Goal: Task Accomplishment & Management: Contribute content

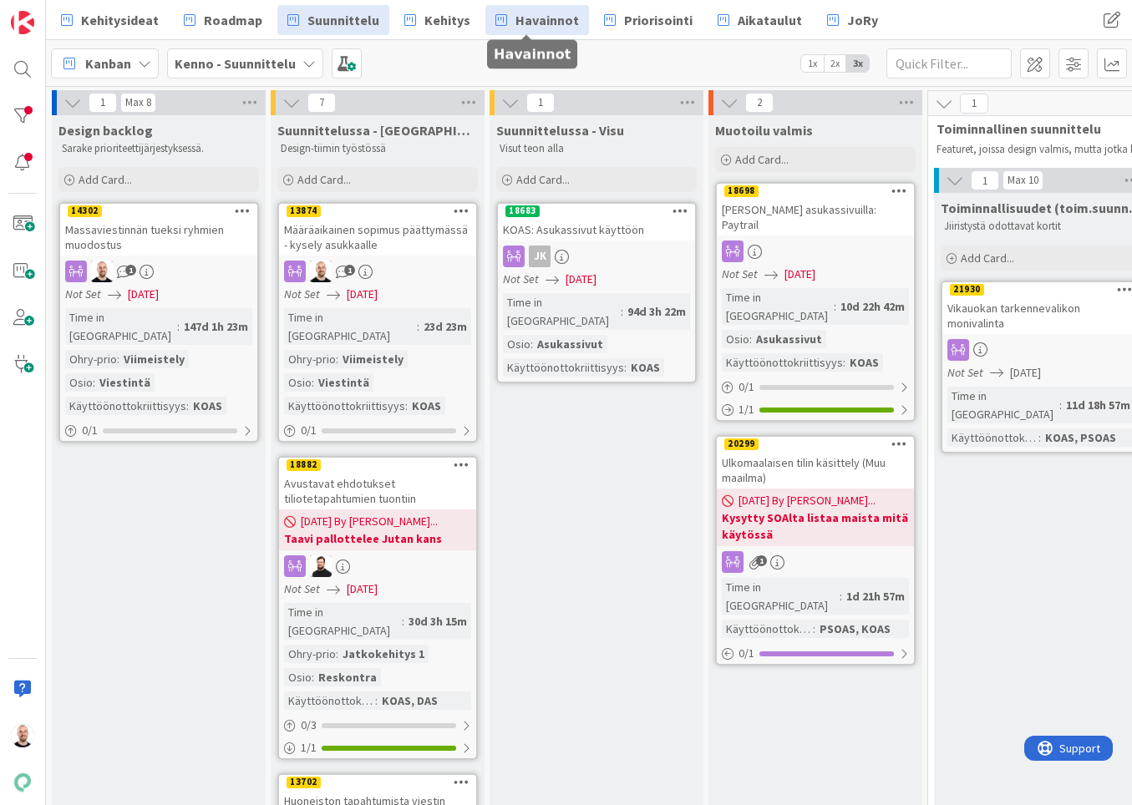
click at [526, 24] on span "Havainnot" at bounding box center [546, 20] width 63 height 20
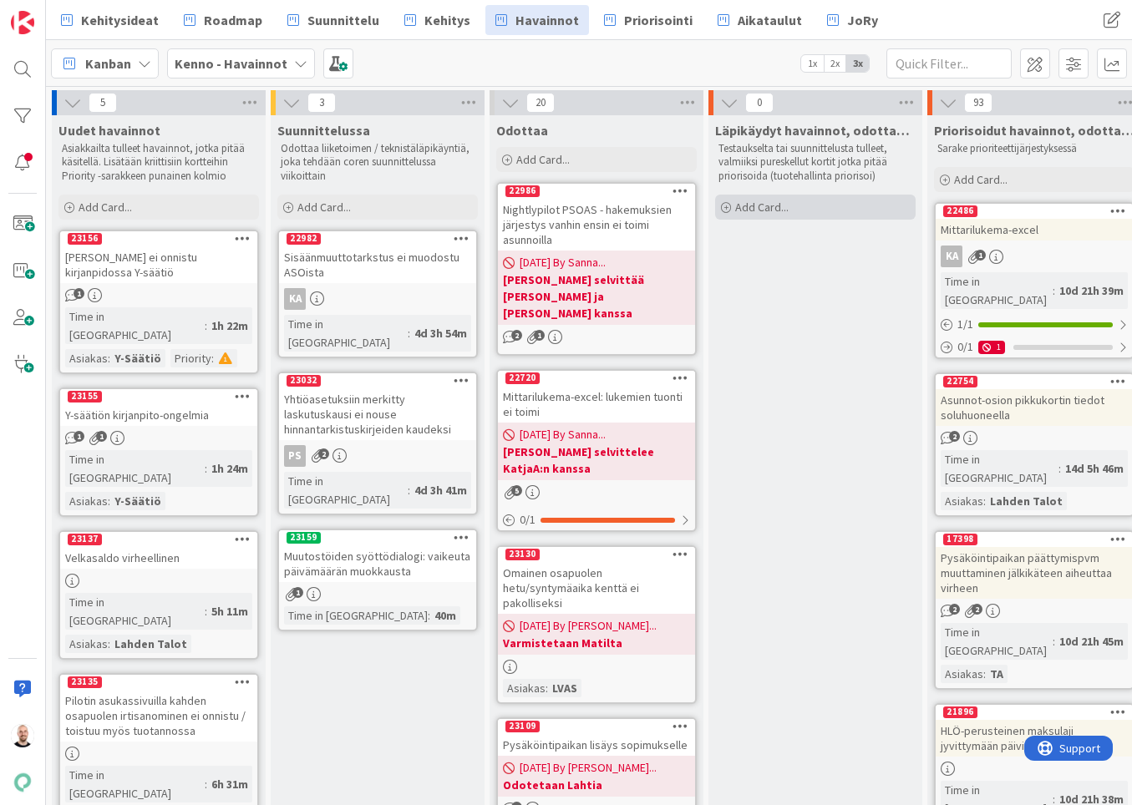
click at [768, 214] on div "Add Card..." at bounding box center [815, 207] width 200 height 25
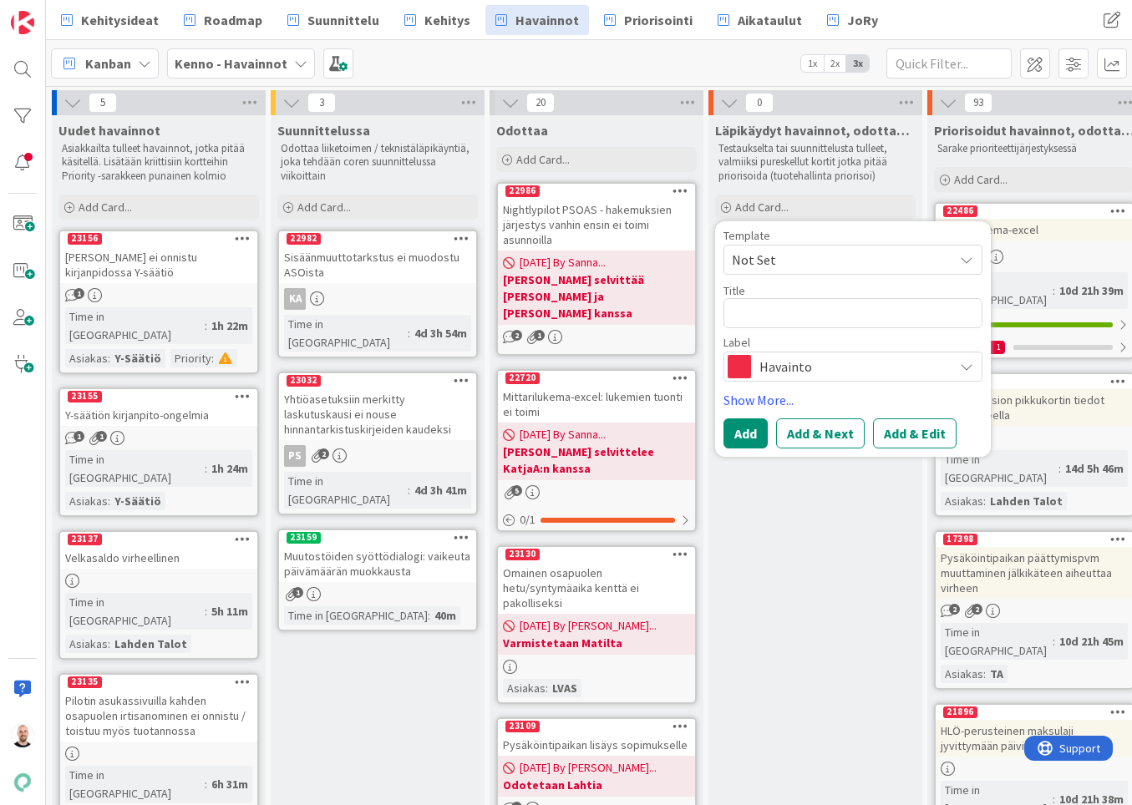
type textarea "x"
type textarea "V"
type textarea "x"
type textarea "Vi"
type textarea "x"
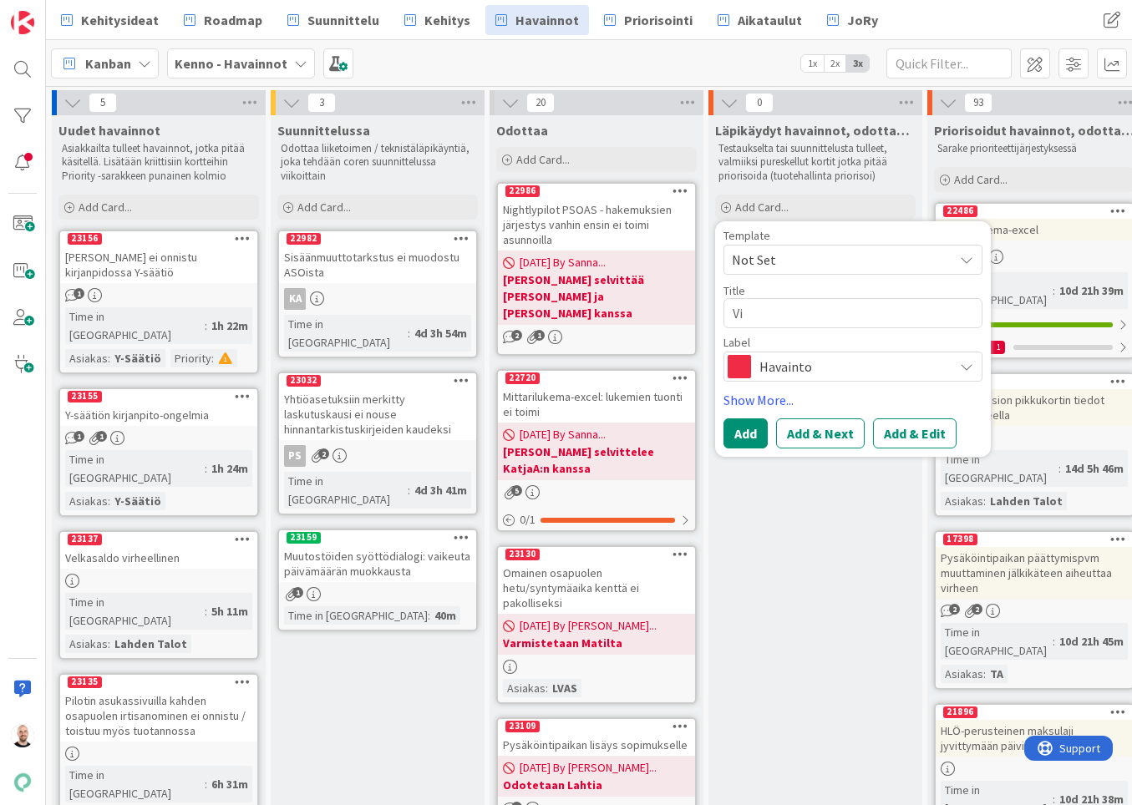
type textarea "Vie"
type textarea "x"
type textarea "Vies"
type textarea "x"
type textarea "Viest"
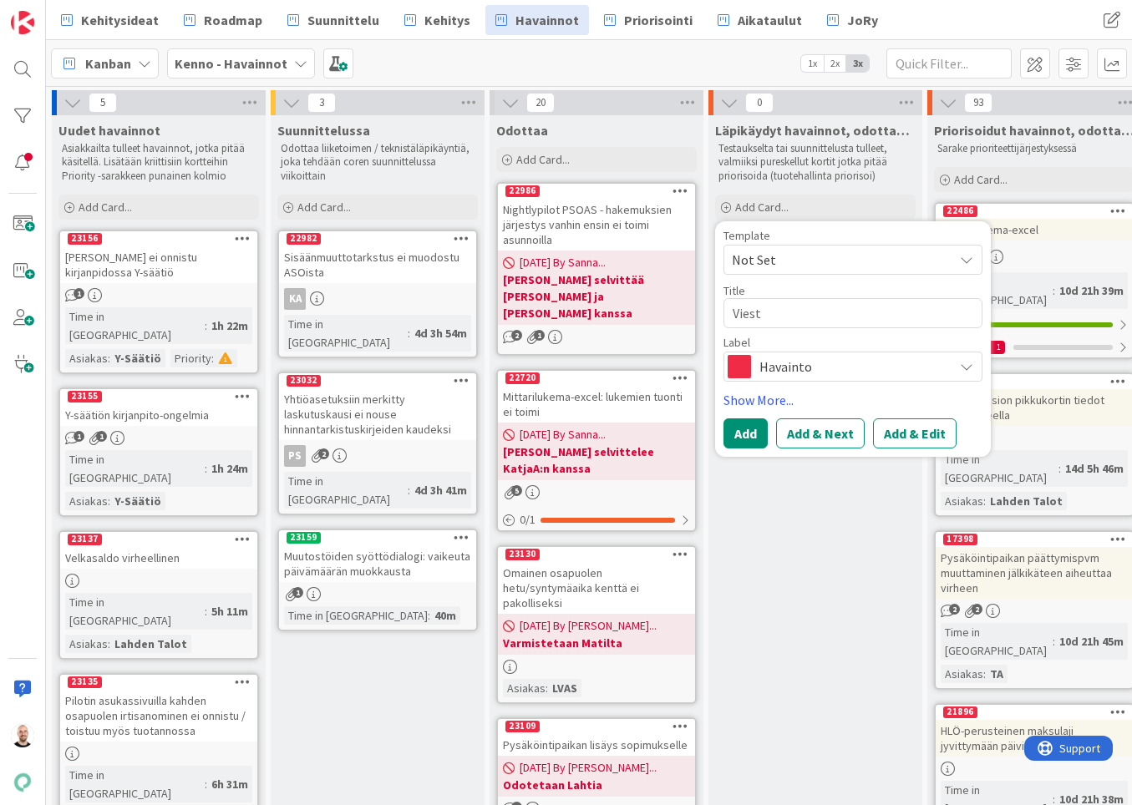
type textarea "x"
type textarea "Viesti"
type textarea "x"
type textarea "Viestik"
type textarea "x"
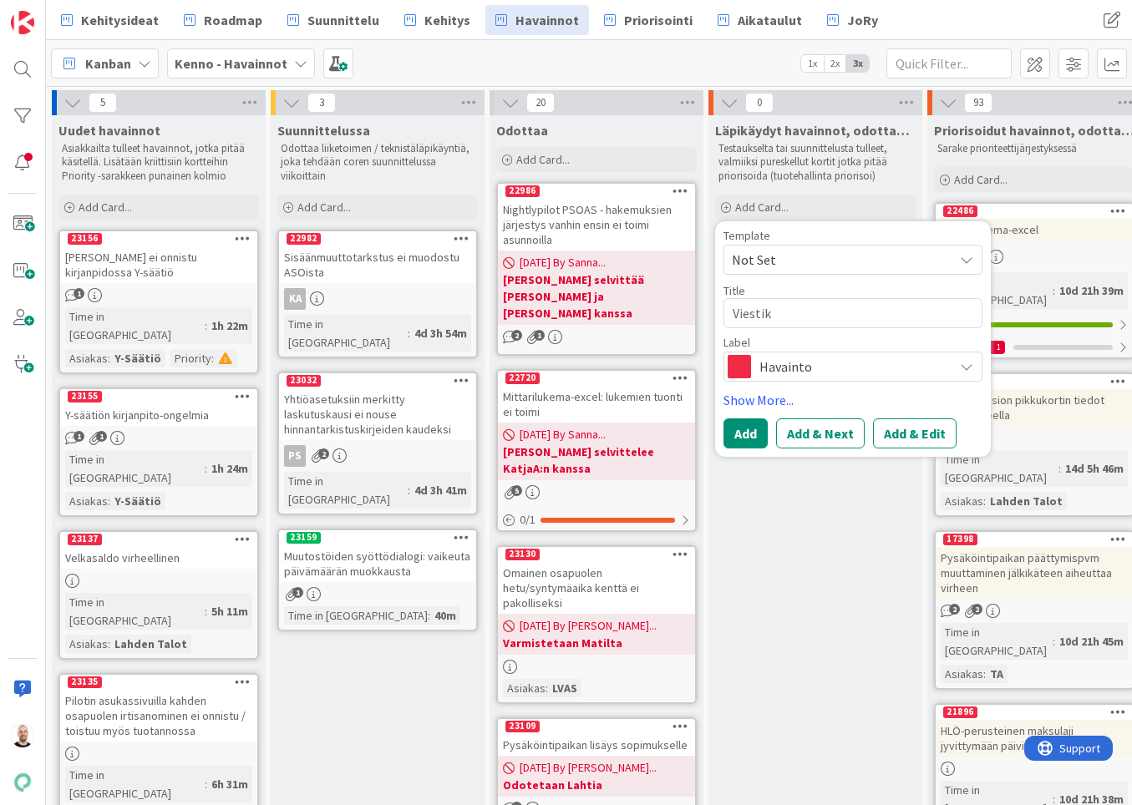
type textarea "Viestiku"
type textarea "x"
type textarea "Viestikup"
type textarea "x"
type textarea "Viestikupl"
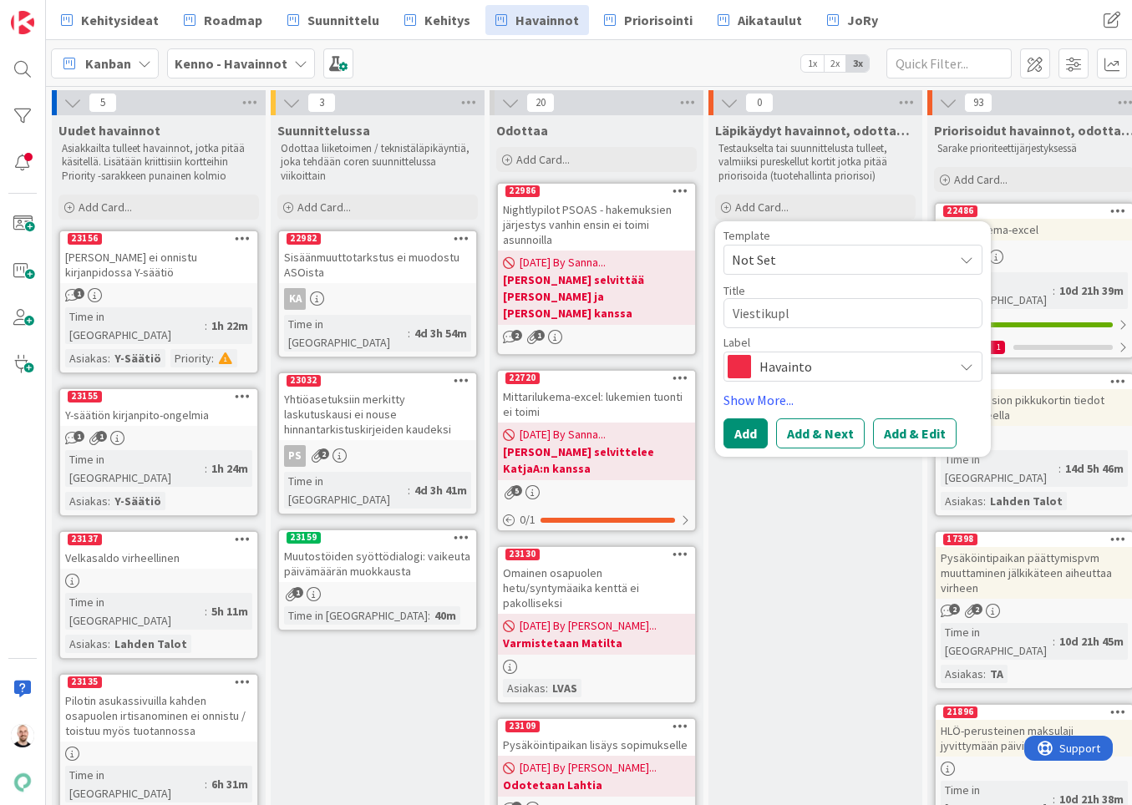
type textarea "x"
type textarea "Viestikupla"
type textarea "x"
type textarea "Viestikuplat"
type textarea "x"
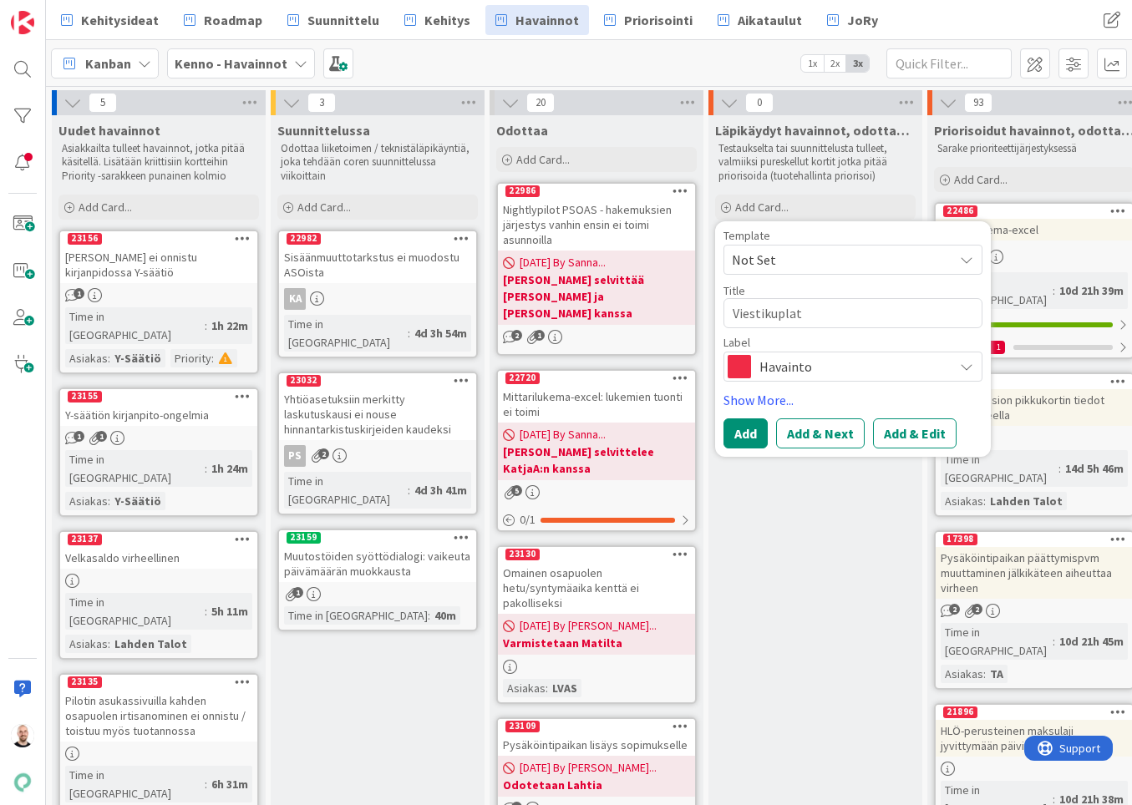
type textarea "Viestikuplat"
type textarea "x"
type textarea "Viestikuplat o"
type textarea "x"
type textarea "Viestikuplat oi"
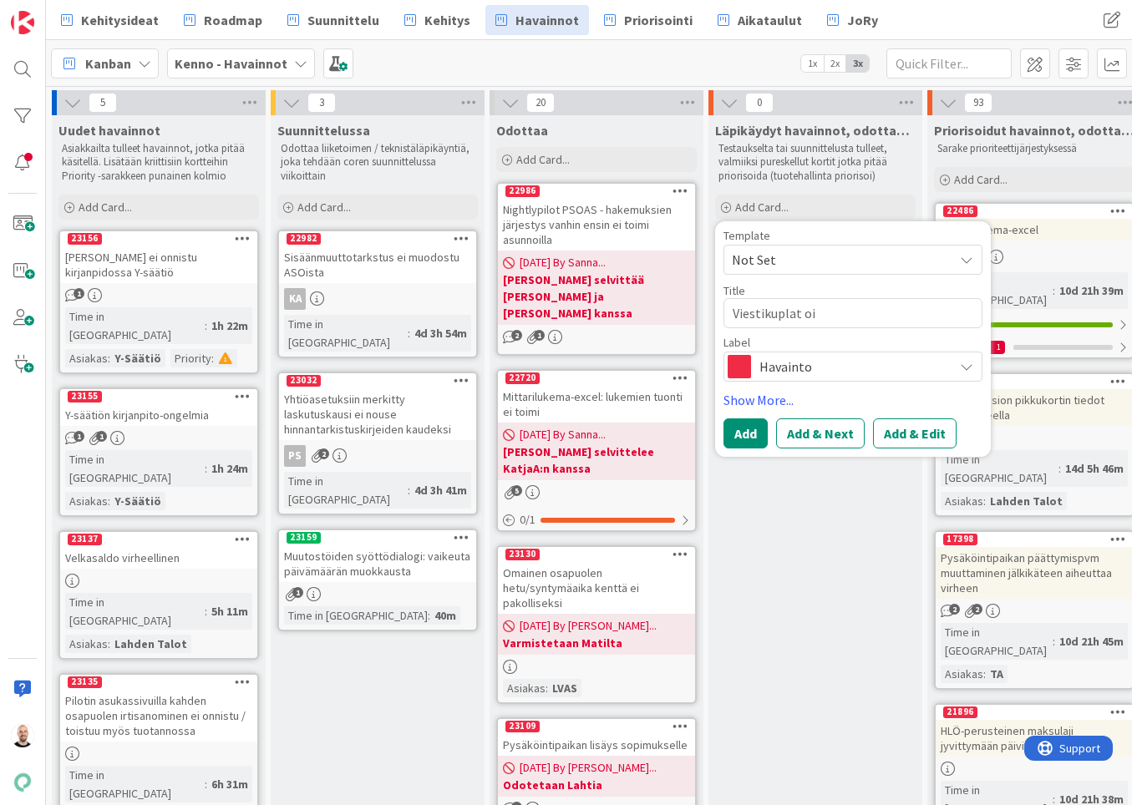
type textarea "x"
type textarea "Viestikuplat oik"
type textarea "x"
type textarea "Viestikuplat oike"
type textarea "x"
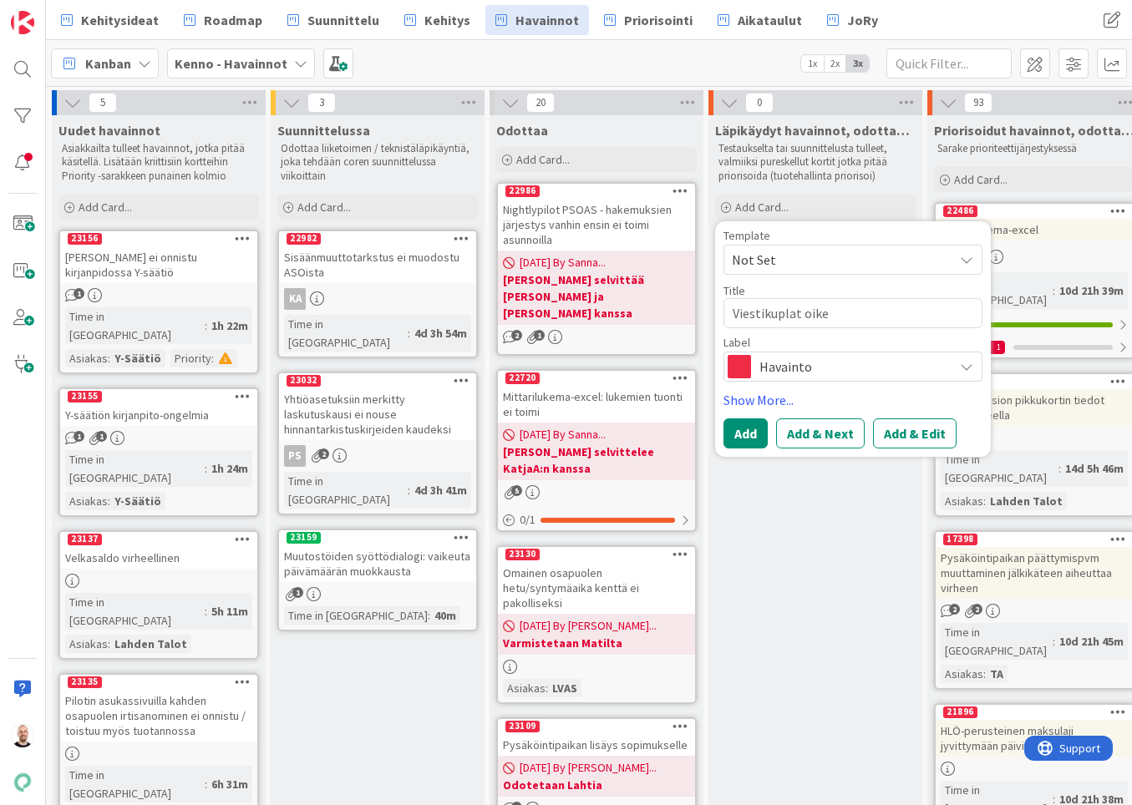
type textarea "Viestikuplat oikea"
type textarea "x"
type textarea "Viestikuplat oikeal"
type textarea "x"
type textarea "Viestikuplat oikeall"
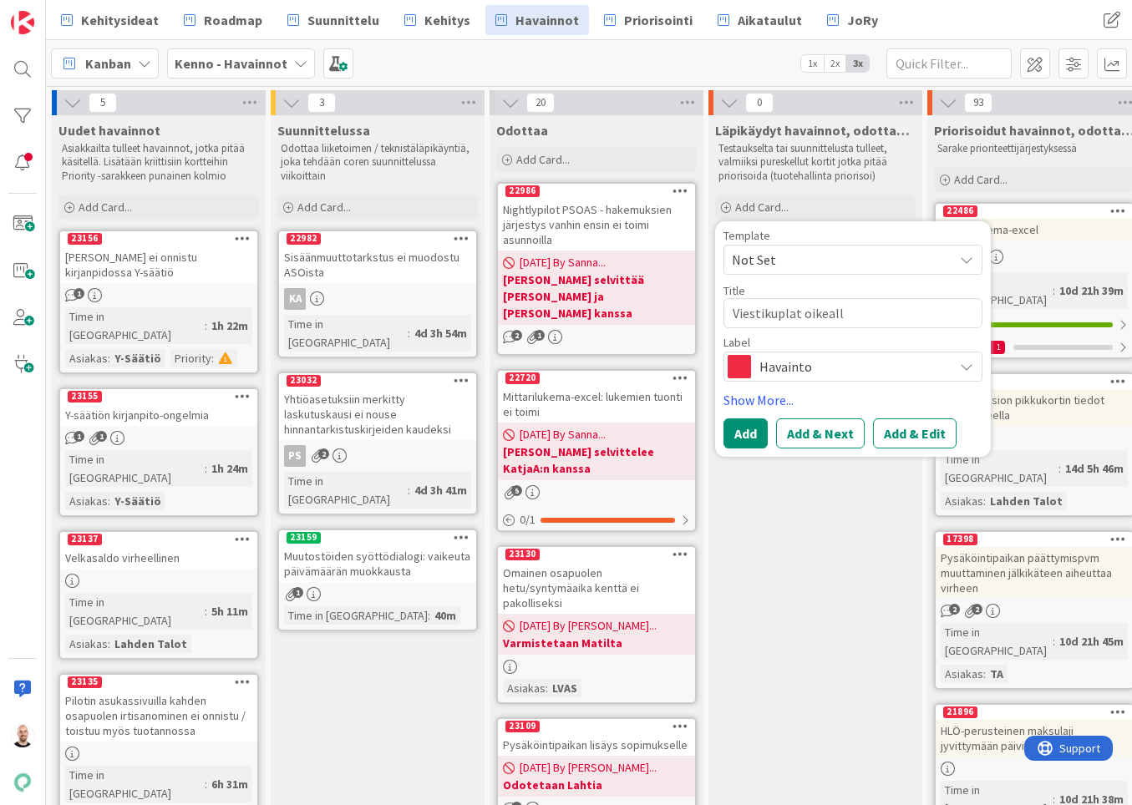
type textarea "x"
type textarea "Viestikuplat oikealla"
type textarea "x"
type textarea "Viestikuplat oikealla"
type textarea "x"
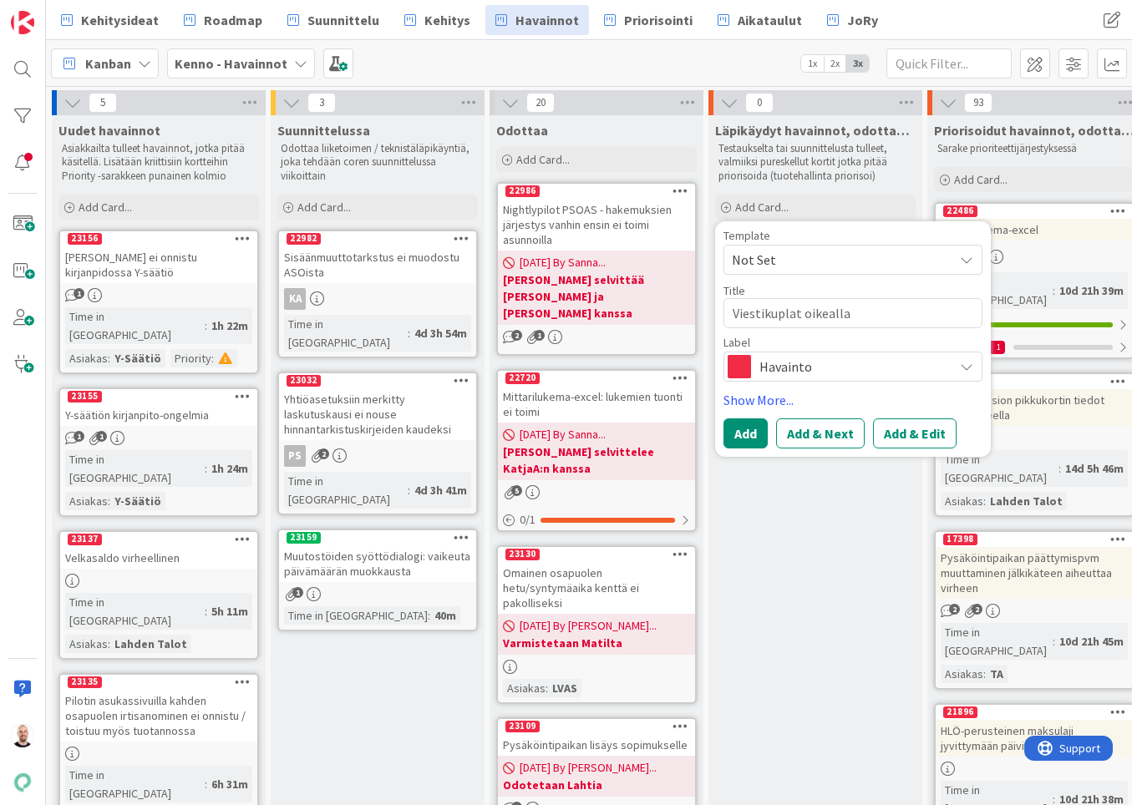
type textarea "Viestikuplat oikealla l"
type textarea "x"
type textarea "Viestikuplat oikealla le"
type textarea "x"
type textarea "Viestikuplat oikealla lev"
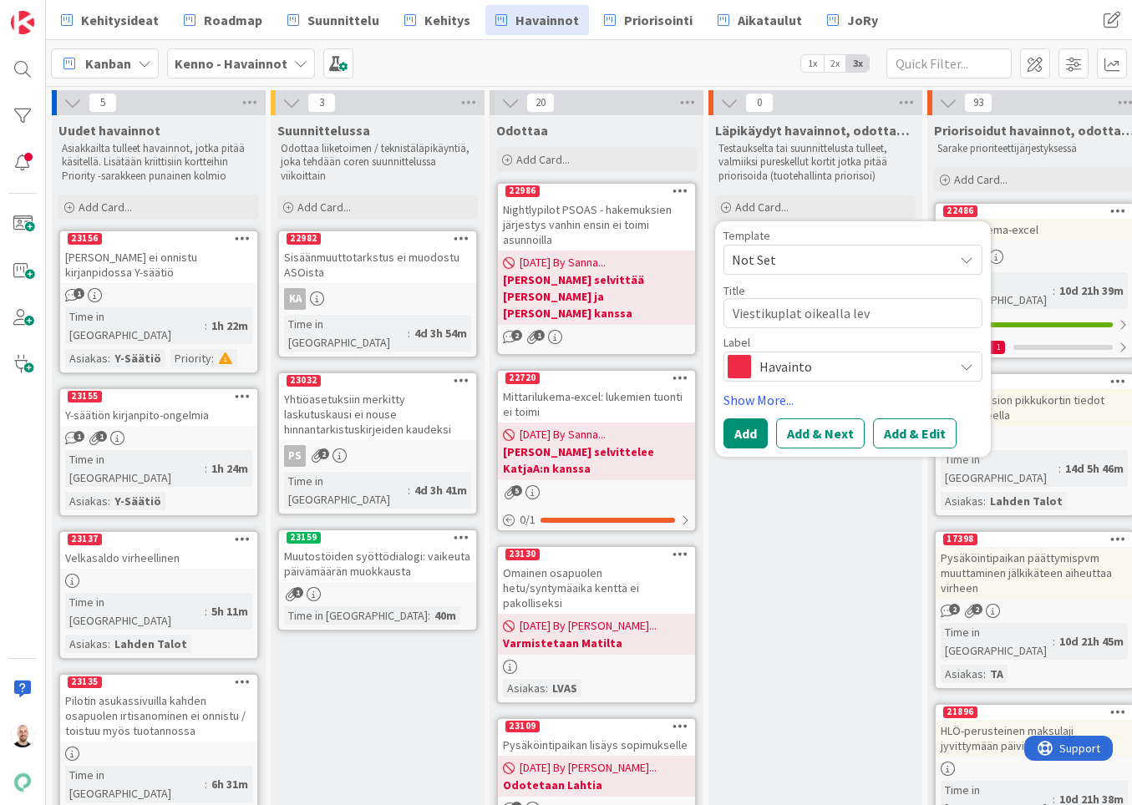
type textarea "x"
type textarea "Viestikuplat oikealla leve"
type textarea "x"
type textarea "Viestikuplat oikealla levey"
type textarea "x"
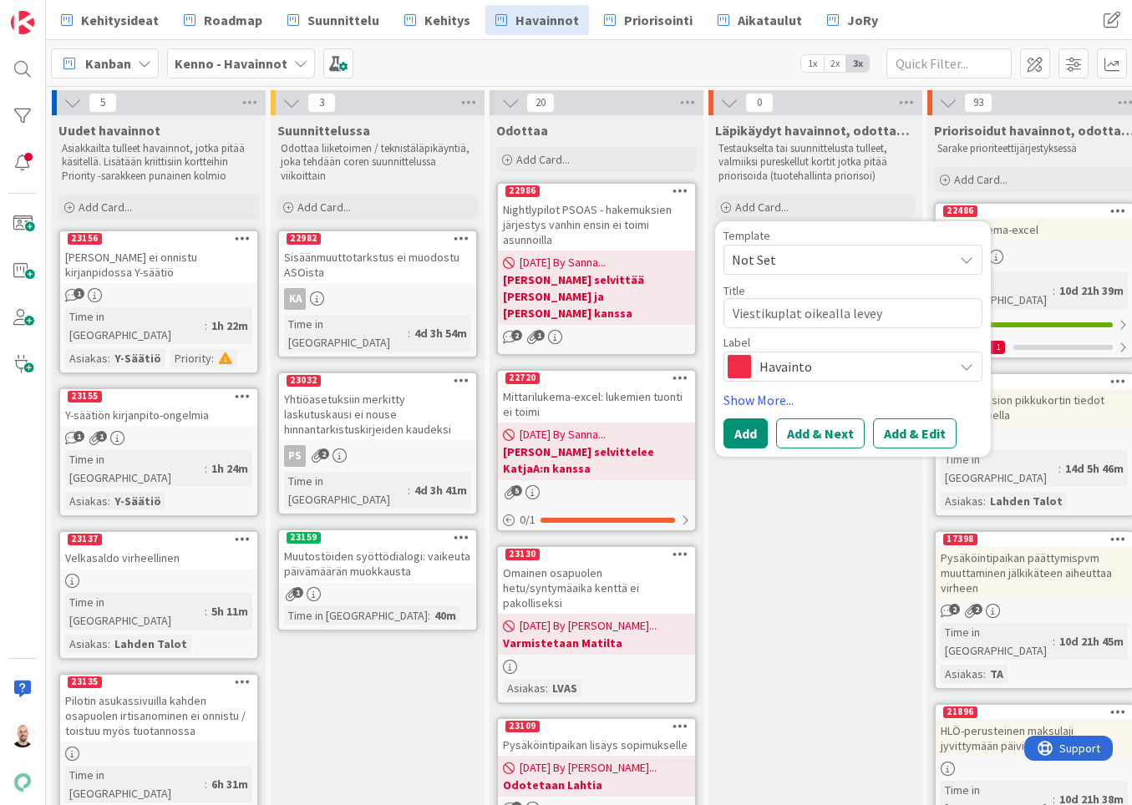
type textarea "Viestikuplat oikealla leveyd"
type textarea "x"
type textarea "Viestikuplat oikealla leveyde"
type textarea "x"
type textarea "Viestikuplat oikealla leveydel"
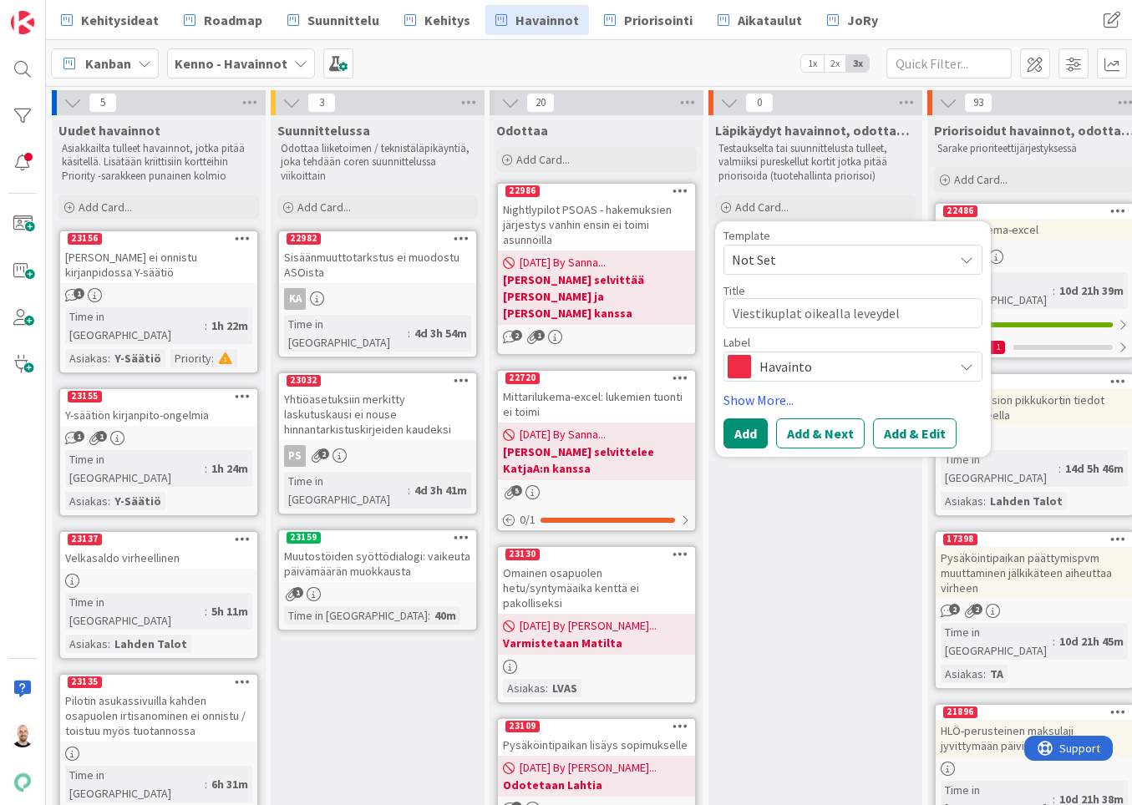
type textarea "x"
type textarea "Viestikuplat oikealla leveydell"
type textarea "x"
type textarea "Viestikuplat oikealla leveydellä"
click at [735, 312] on textarea "Viestikuplat oikealla leveydellä" at bounding box center [852, 313] width 259 height 30
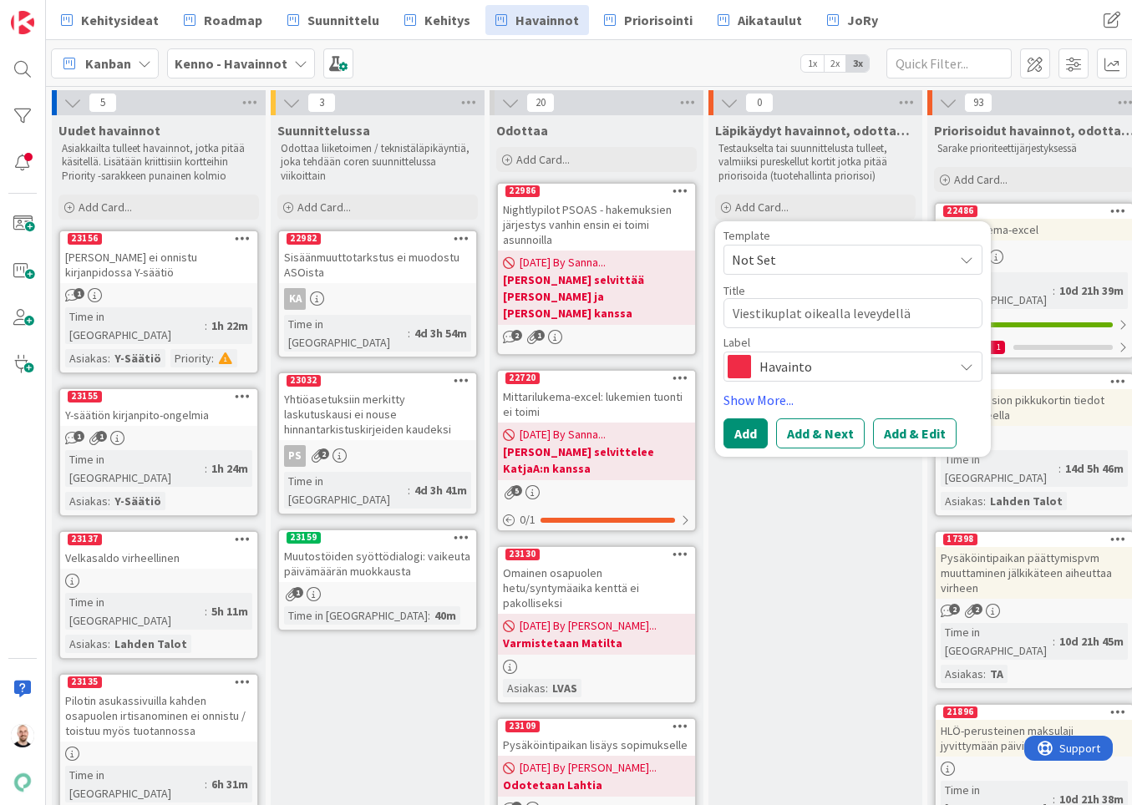
type textarea "x"
type textarea ""Viestikuplat oikealla leveydellä"
click at [804, 309] on textarea ""Viestikuplat oikealla leveydellä" at bounding box center [852, 313] width 259 height 30
type textarea "x"
type textarea ""Viestikuplat" oikealla leveydellä"
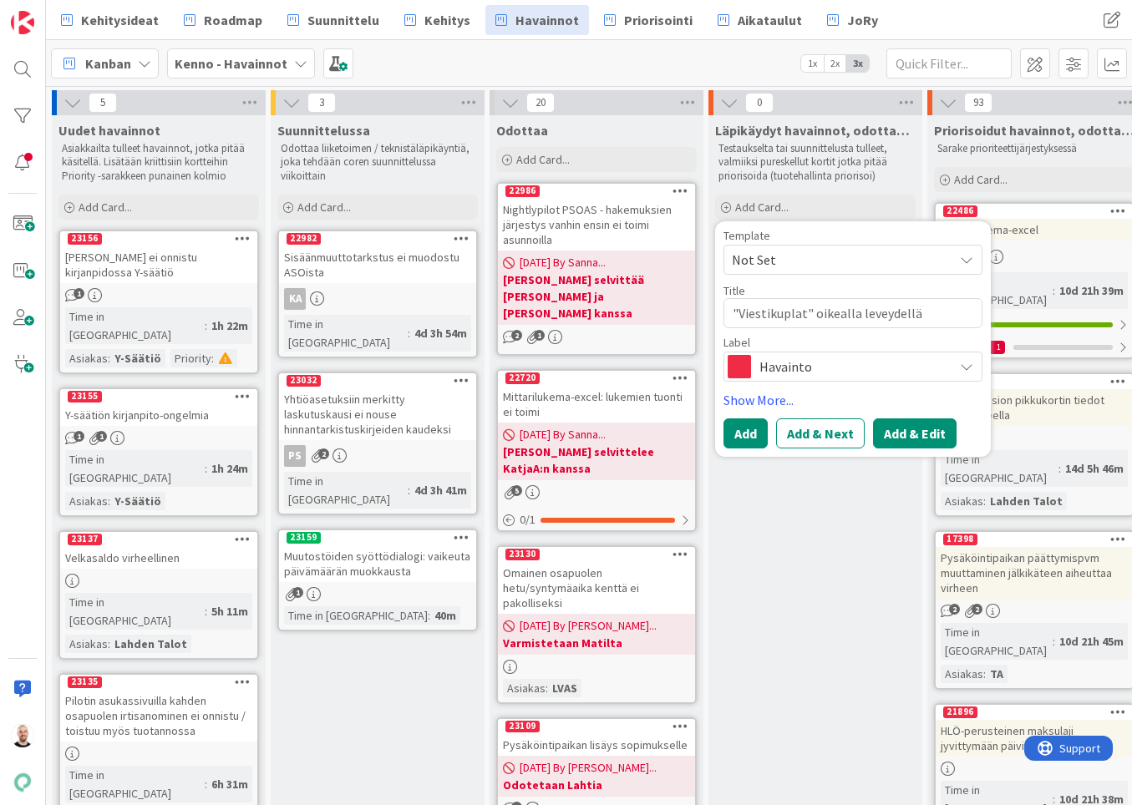
click at [921, 433] on button "Add & Edit" at bounding box center [915, 434] width 84 height 30
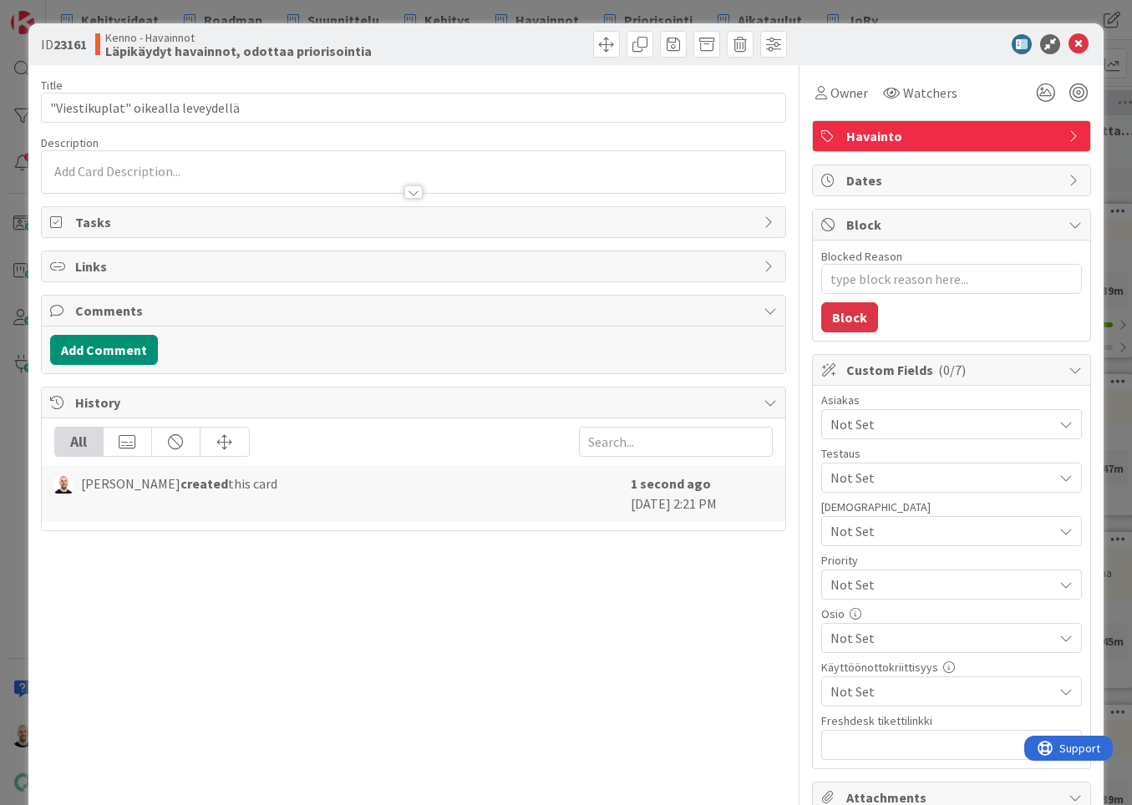
click at [412, 190] on div at bounding box center [413, 191] width 18 height 13
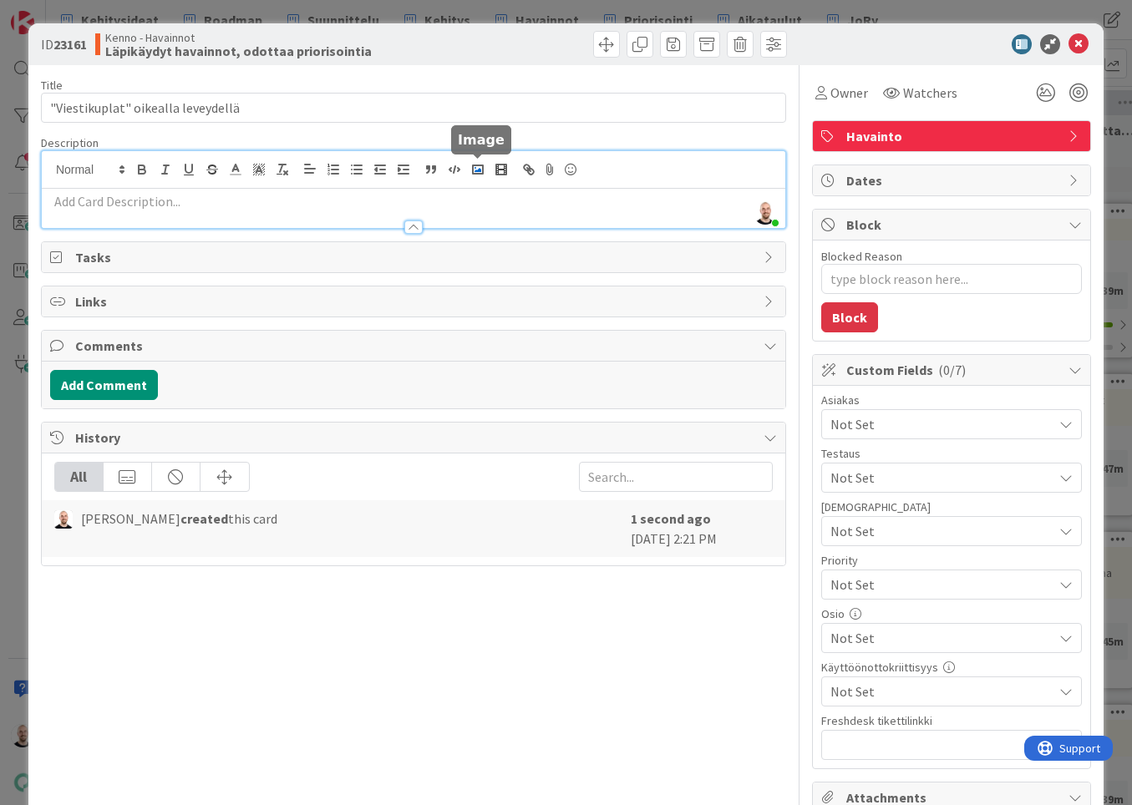
click at [479, 171] on polyline "button" at bounding box center [477, 170] width 7 height 4
click at [124, 205] on p at bounding box center [413, 201] width 727 height 19
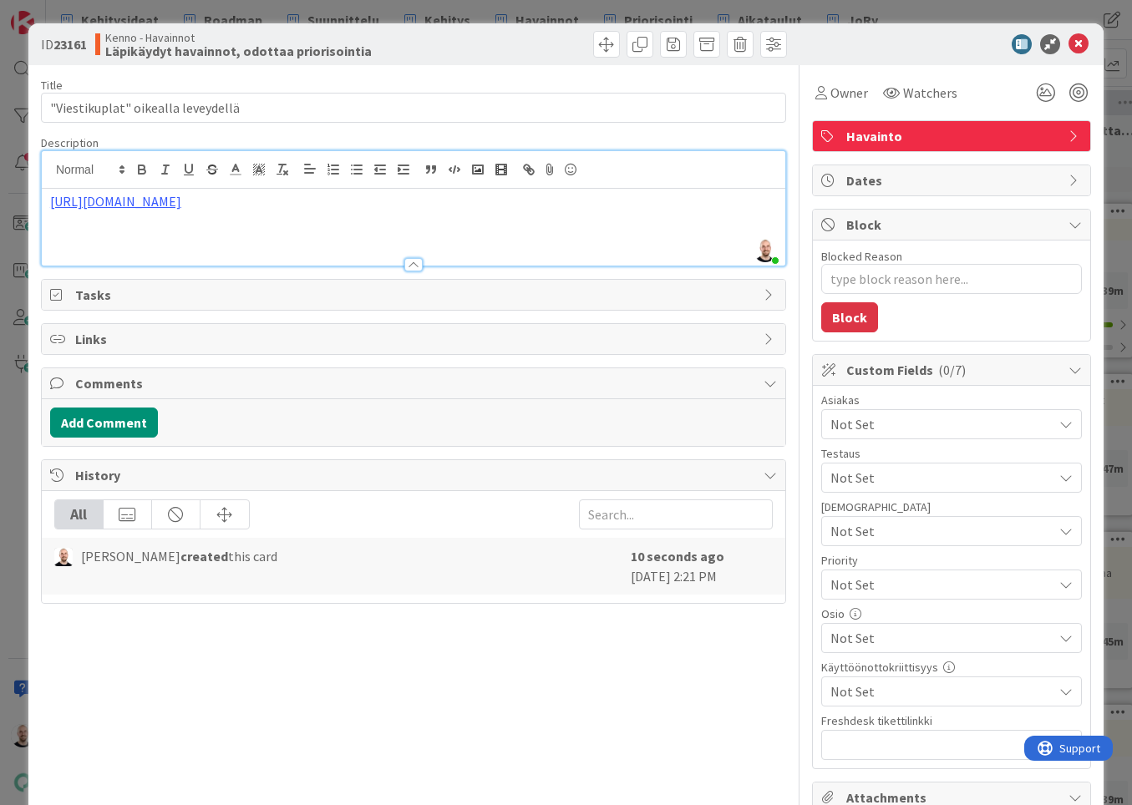
click at [48, 199] on div "https://www.figma.com/design/F8K4NeEJpXdhuNz0ckoPp4/Viestint%C3%A4?node-id=370-…" at bounding box center [413, 227] width 743 height 77
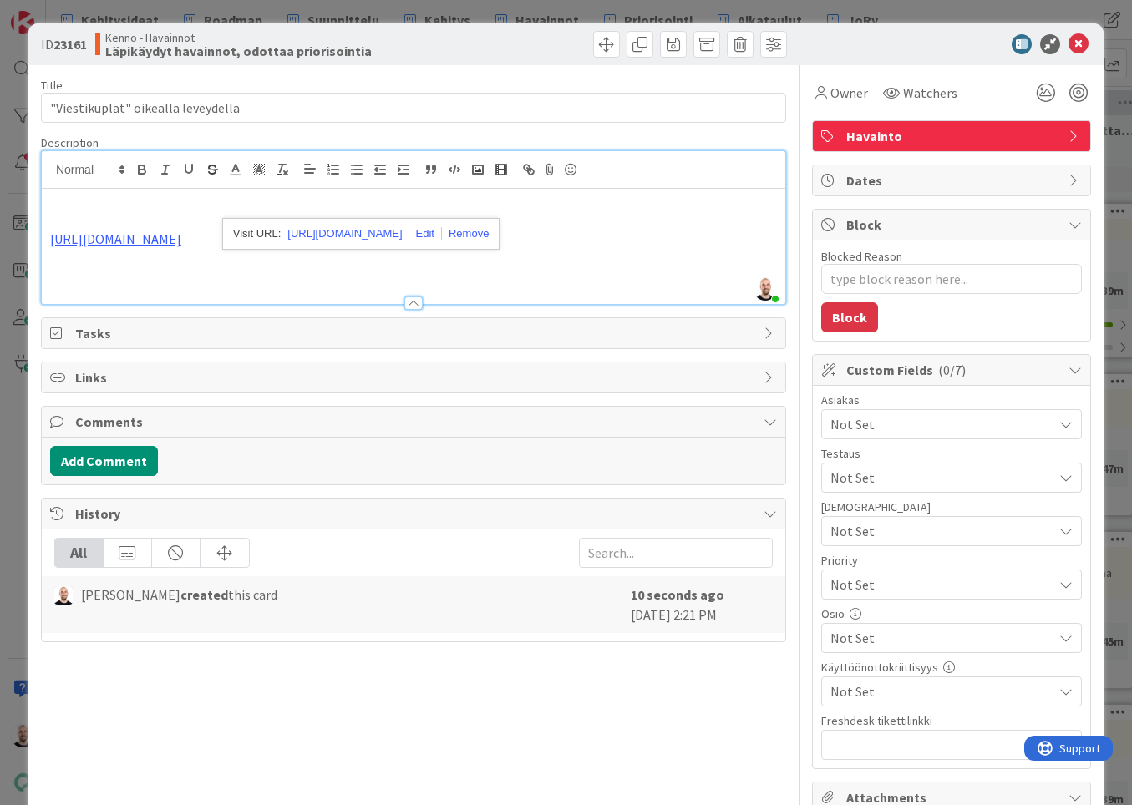
click at [78, 205] on p at bounding box center [413, 201] width 727 height 19
type textarea "x"
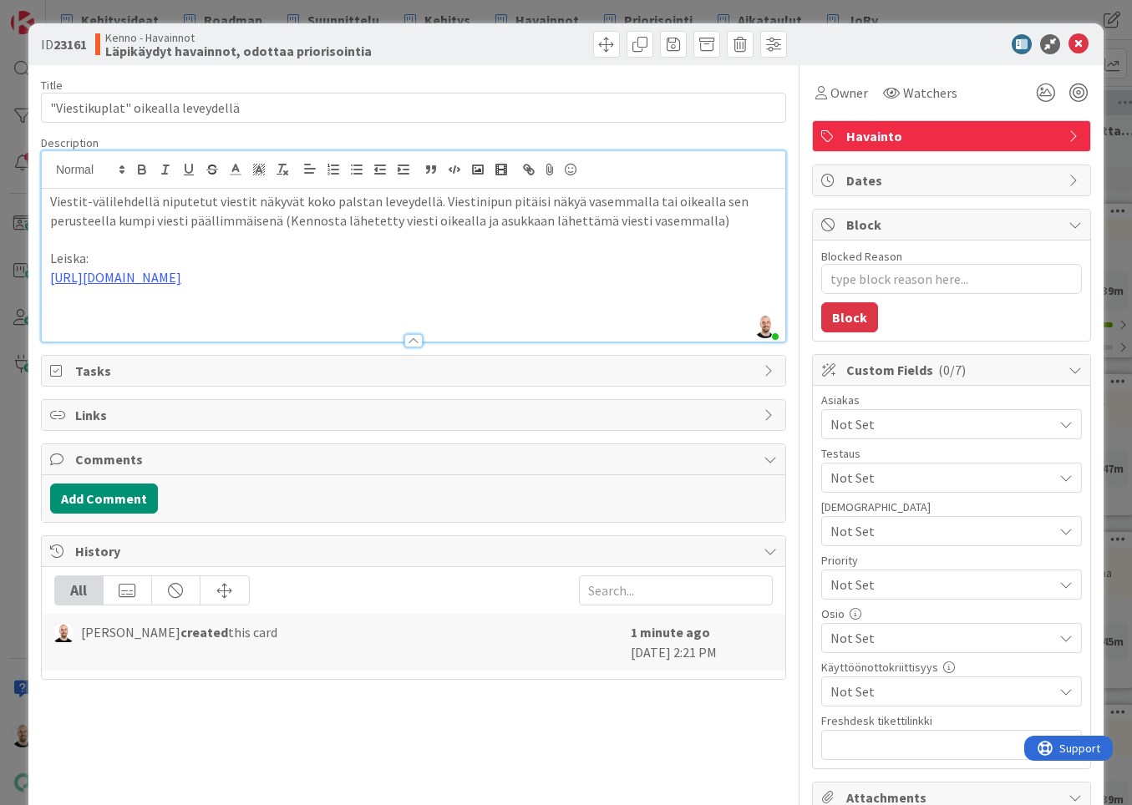
click at [738, 215] on p "Viestit-välilehdellä niputetut viestit näkyvät koko palstan leveydellä. Viestin…" at bounding box center [413, 211] width 727 height 38
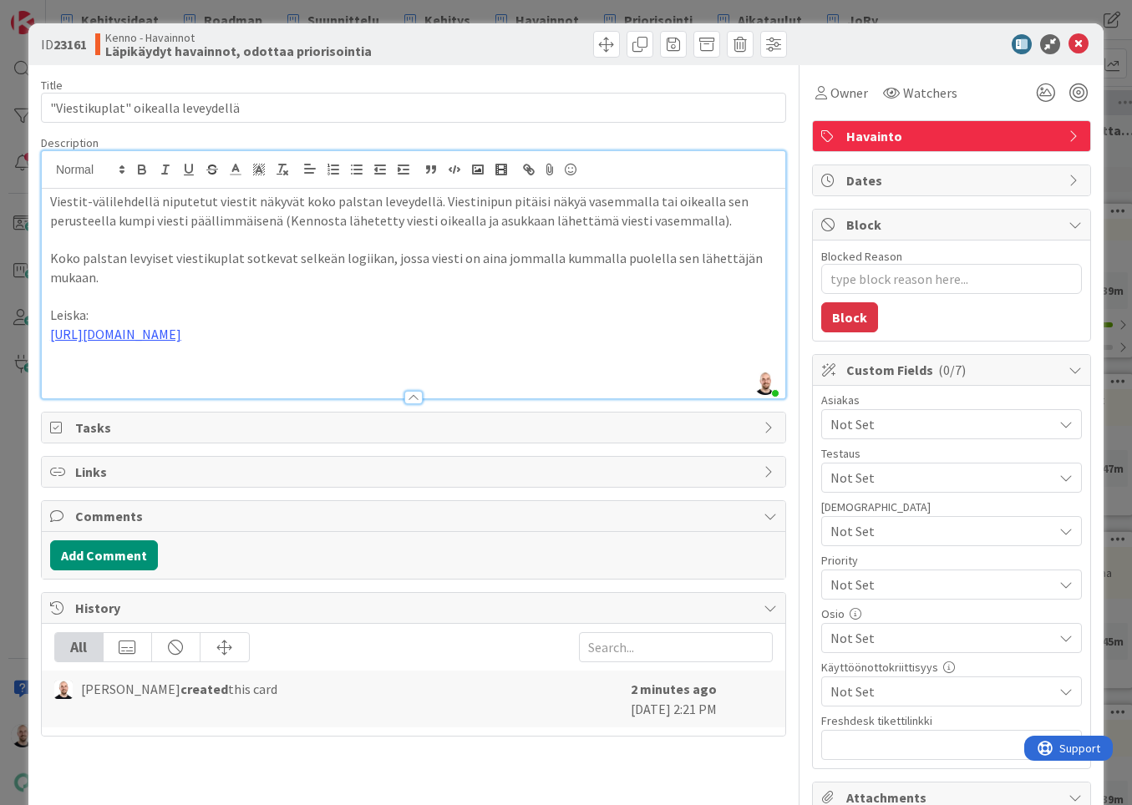
click at [753, 333] on p "https://www.figma.com/design/F8K4NeEJpXdhuNz0ckoPp4/Viestint%C3%A4?node-id=370-…" at bounding box center [413, 334] width 727 height 19
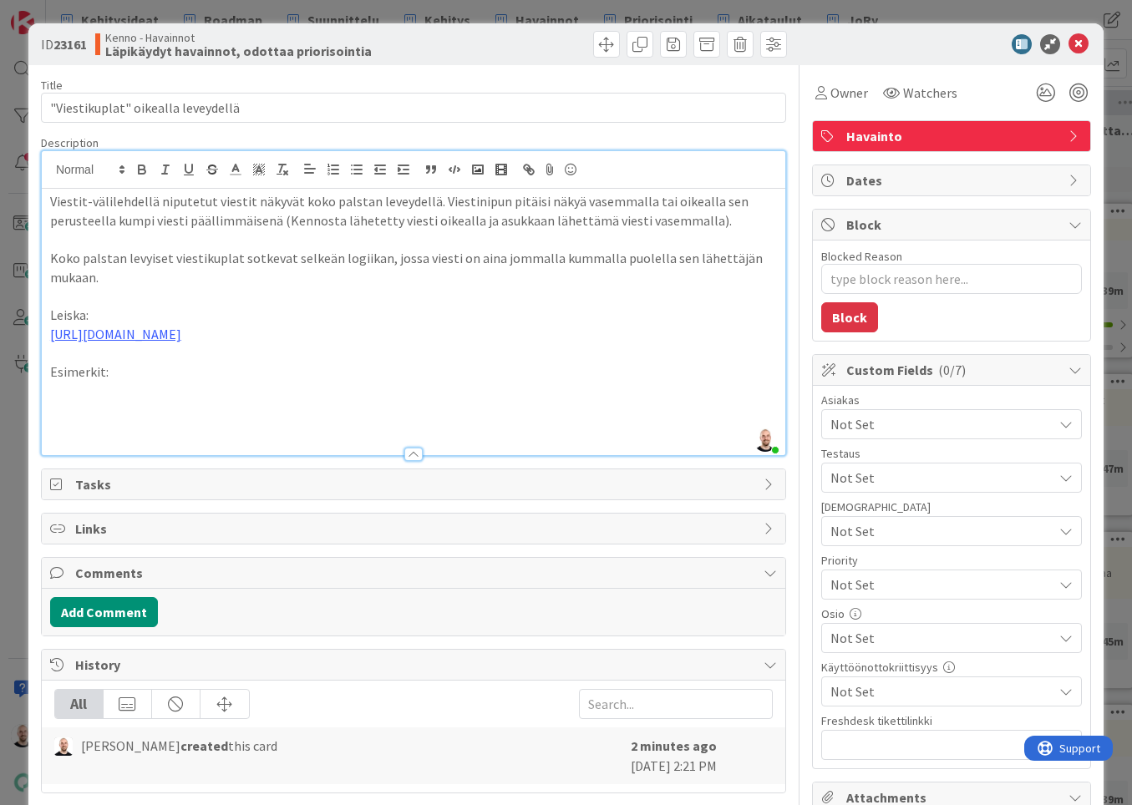
click at [102, 366] on p "Esimerkit:" at bounding box center [413, 372] width 727 height 19
click at [129, 392] on p at bounding box center [413, 391] width 727 height 19
click at [484, 166] on icon "button" at bounding box center [477, 169] width 15 height 15
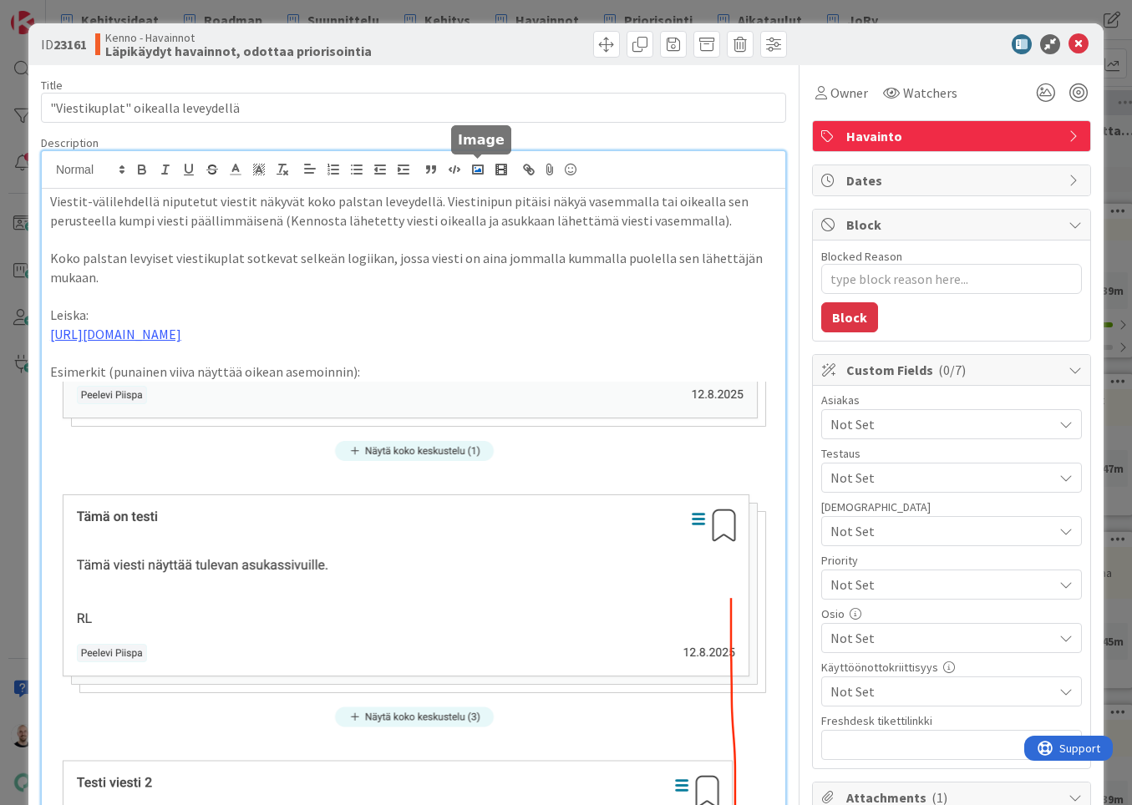
click at [478, 172] on polyline "button" at bounding box center [477, 170] width 7 height 4
click at [310, 252] on p "Koko palstan levyiset viestikuplat sotkevat selkeän logiikan, jossa viesti on a…" at bounding box center [413, 268] width 727 height 38
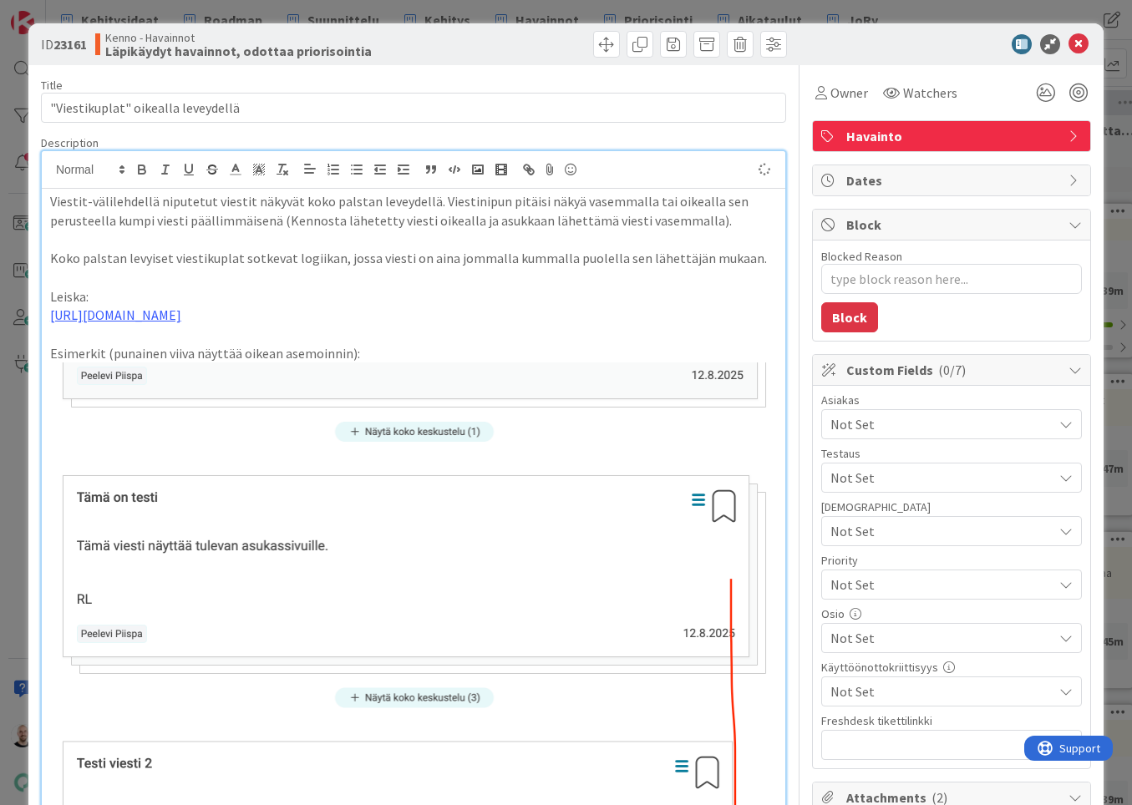
type textarea "x"
click at [683, 5] on div "ID 23161 Kenno - Havainnot Läpikäydyt havainnot, odottaa priorisointia Title 34…" at bounding box center [566, 402] width 1132 height 805
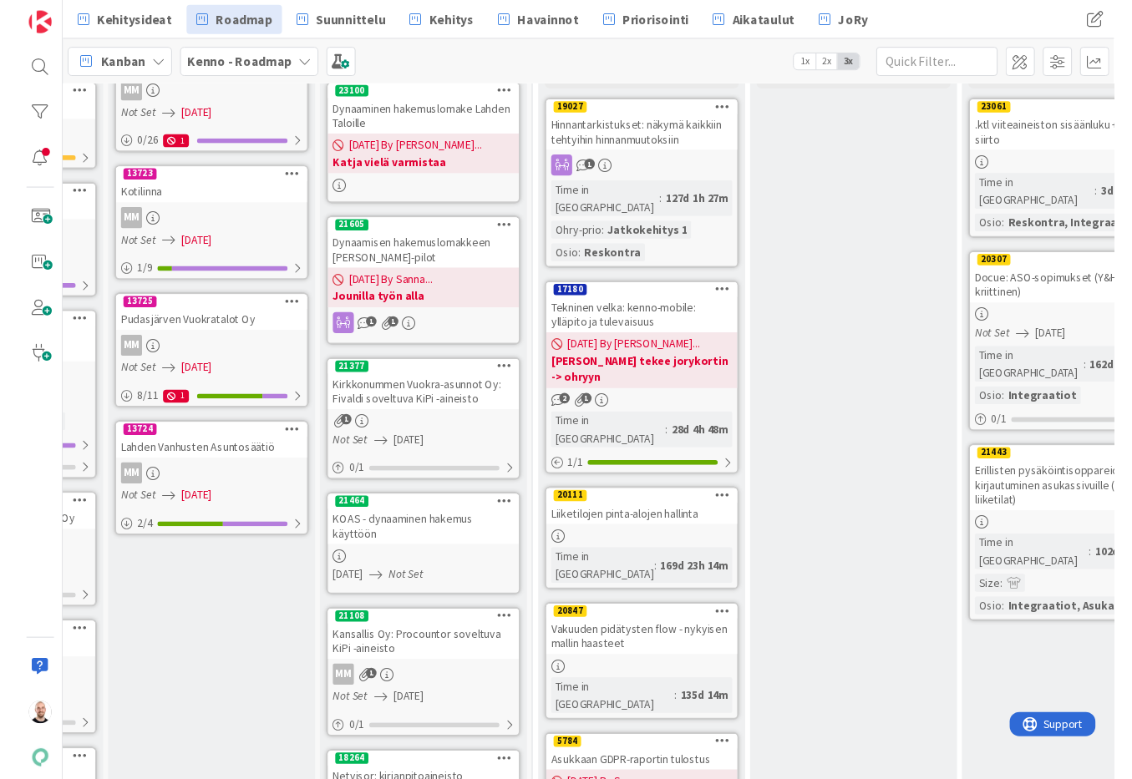
scroll to position [167, 178]
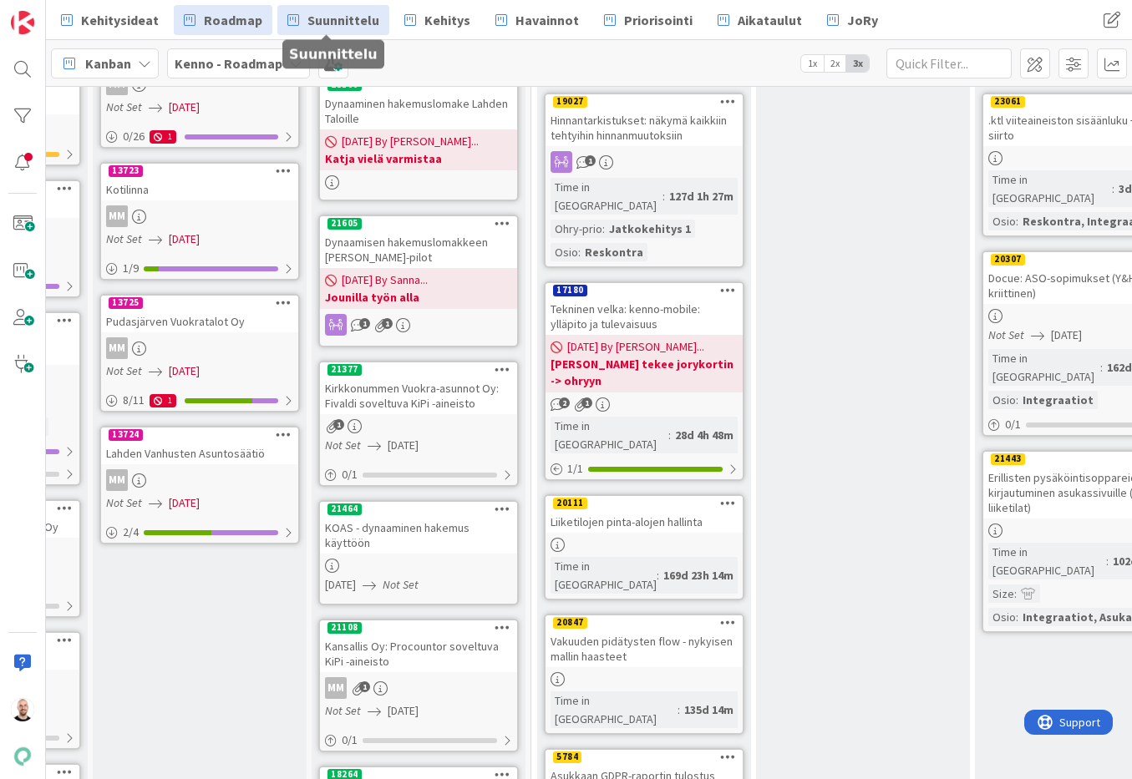
click at [343, 23] on span "Suunnittelu" at bounding box center [343, 20] width 72 height 20
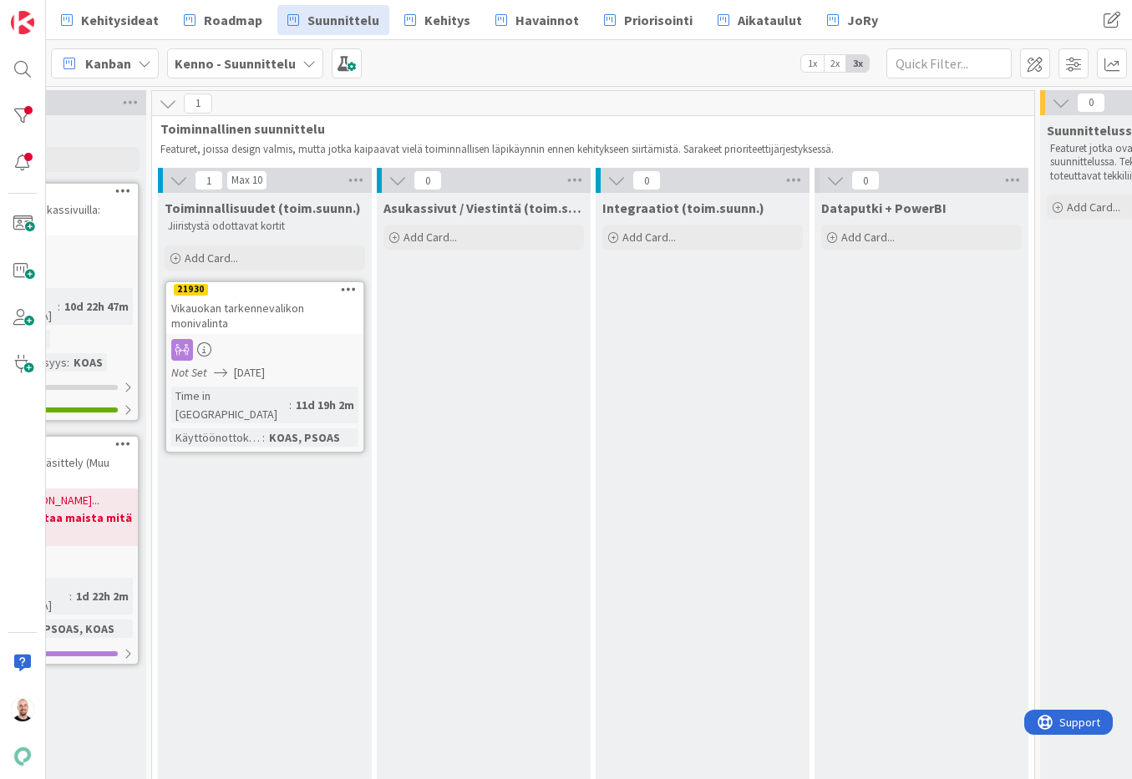
scroll to position [0, 949]
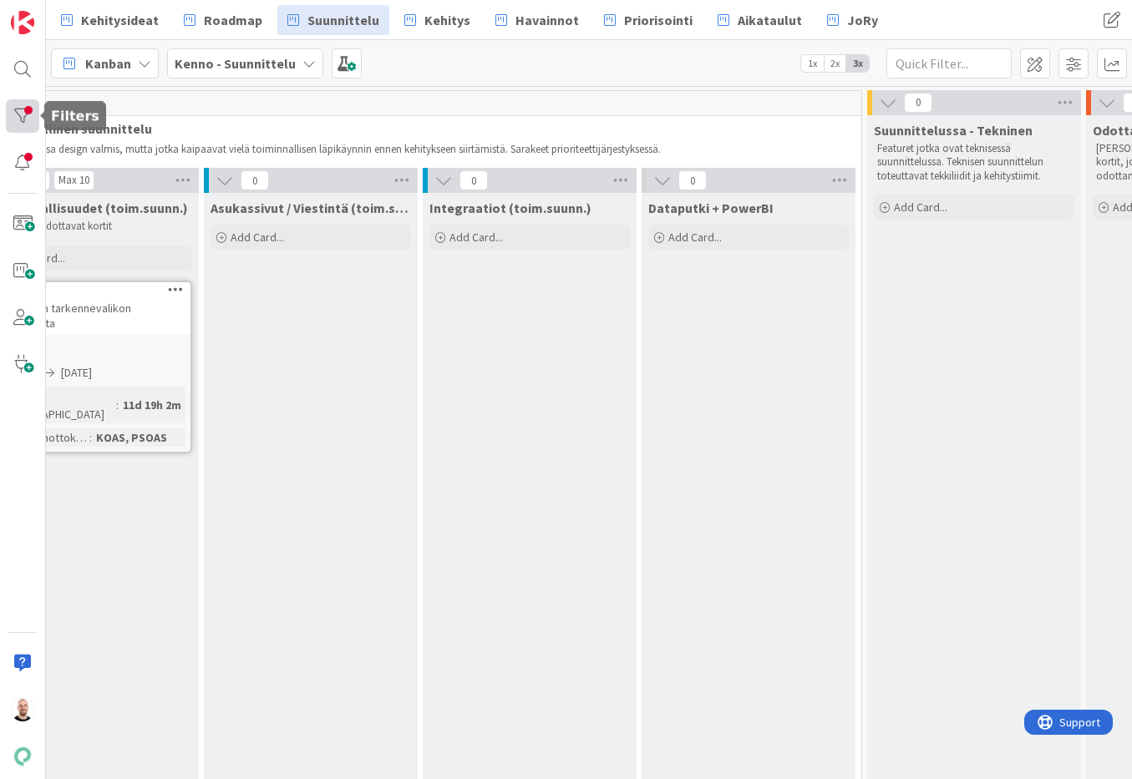
click at [23, 111] on div at bounding box center [22, 115] width 33 height 33
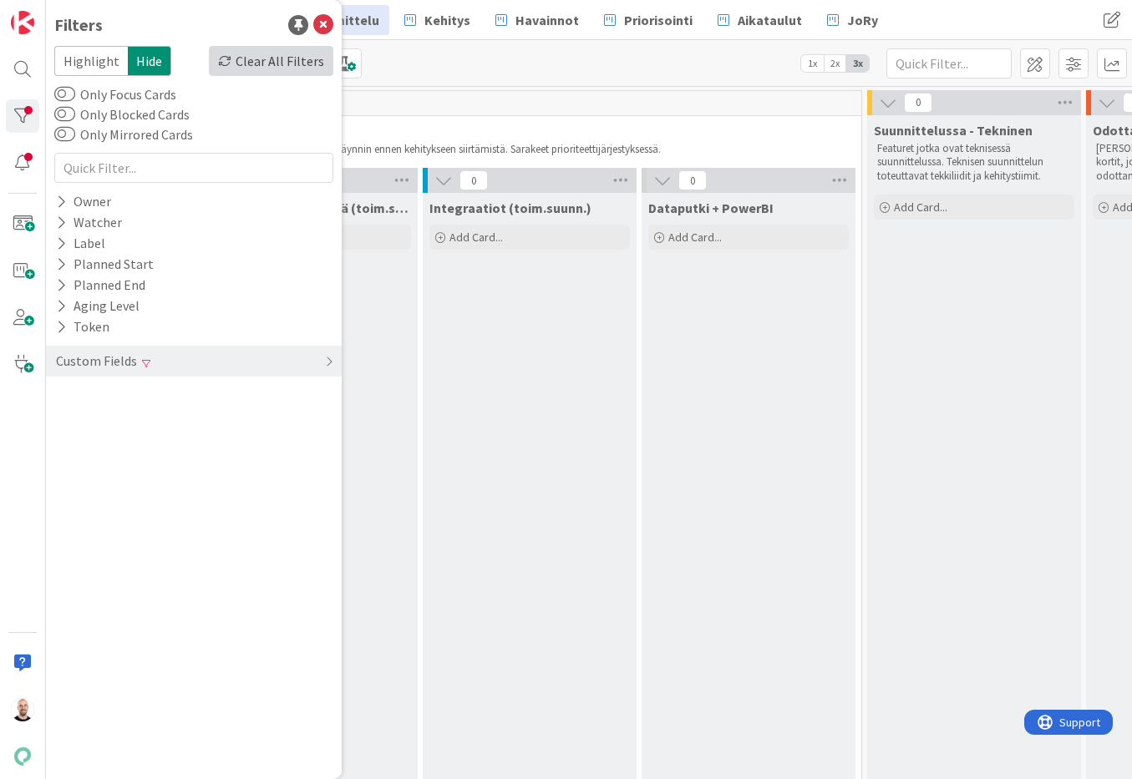
click at [297, 58] on div "Clear All Filters" at bounding box center [271, 61] width 124 height 30
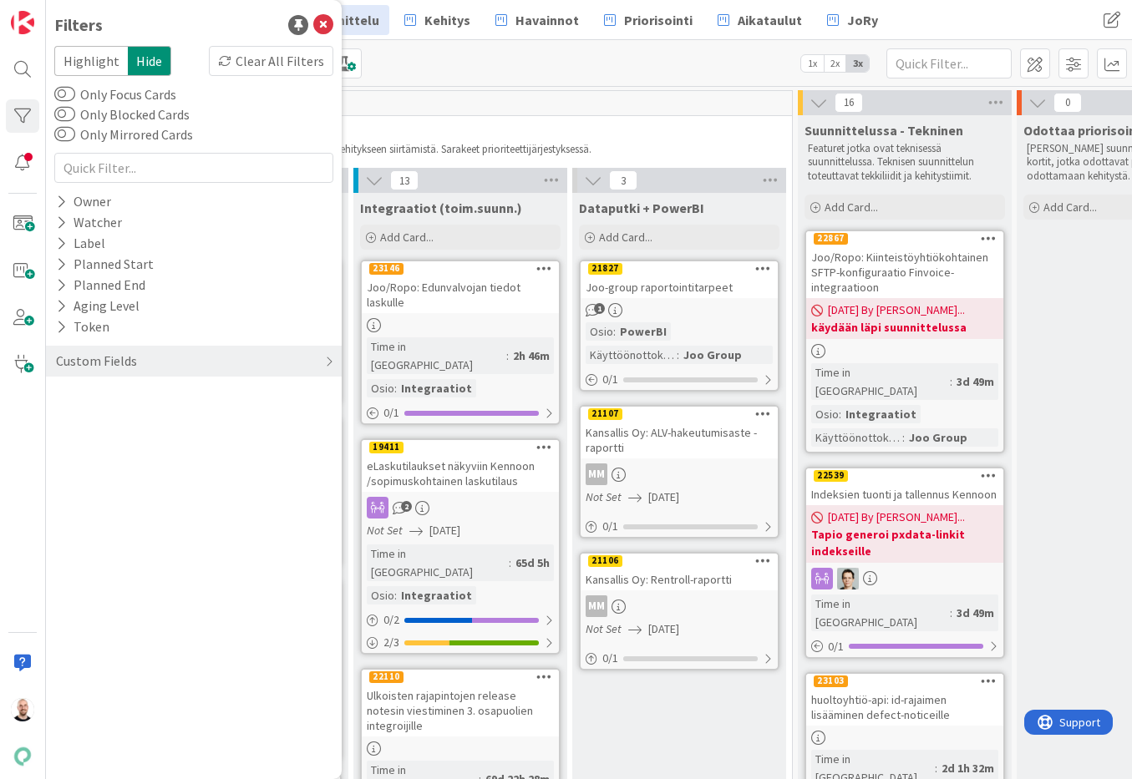
scroll to position [1, 1019]
click at [974, 0] on html "Filters Highlight Hide Clear All Filters Only Focus Cards Only Blocked Cards On…" at bounding box center [566, 389] width 1132 height 779
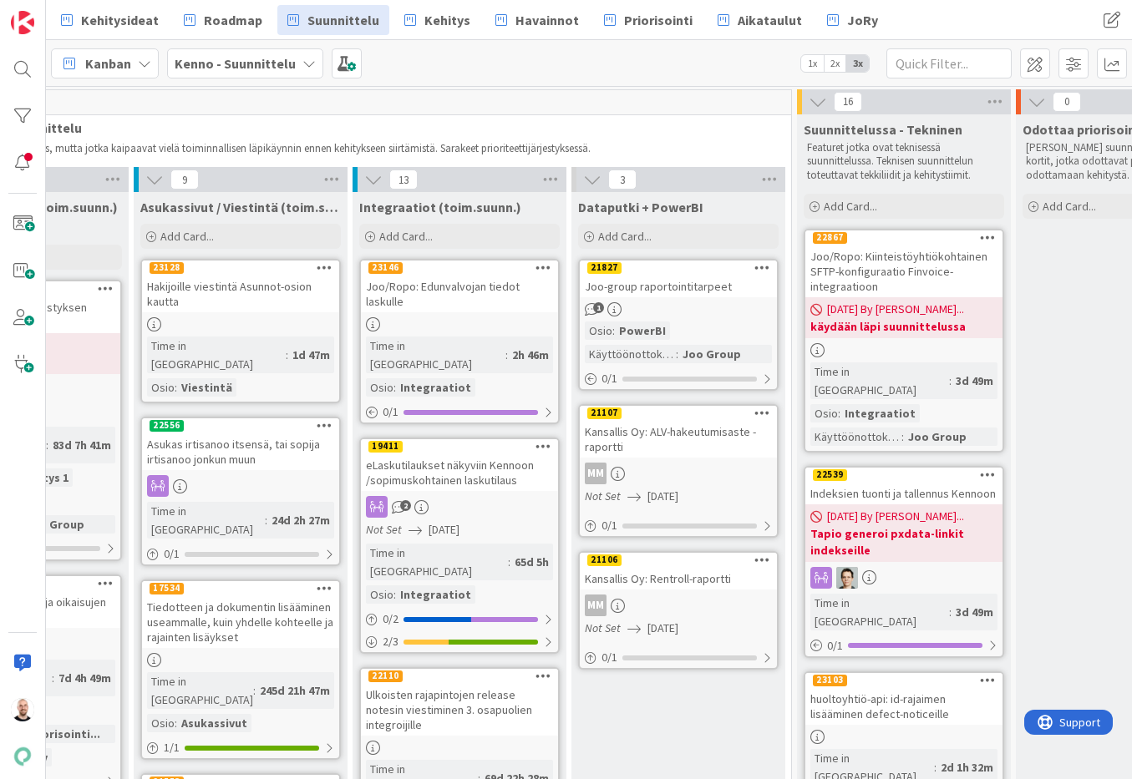
scroll to position [1, 374]
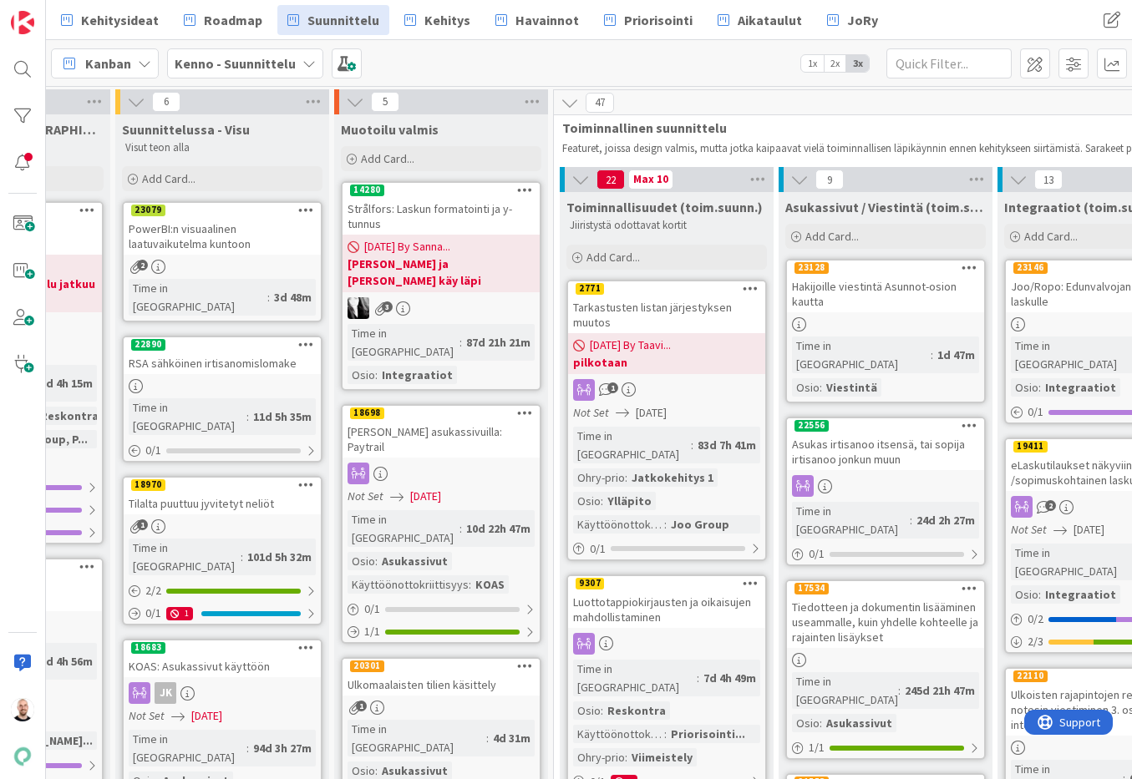
click at [668, 591] on div "Luottotappiokirjausten ja oikaisujen mahdollistaminen" at bounding box center [666, 609] width 197 height 37
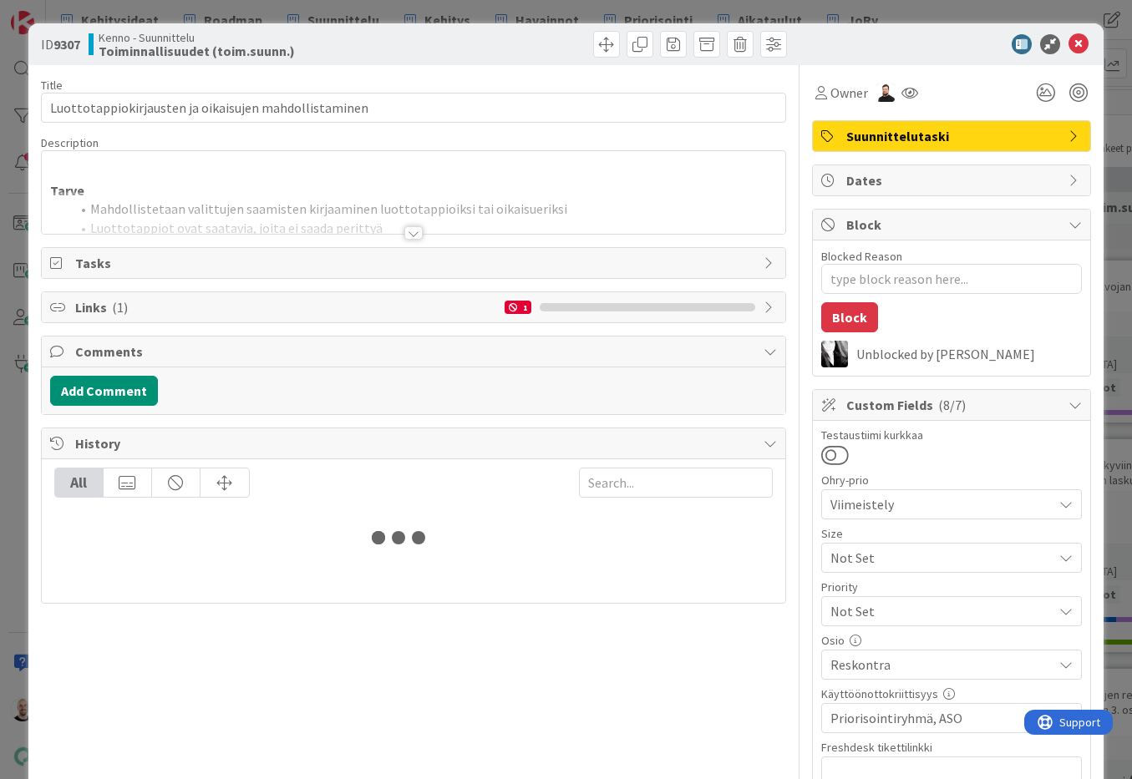
type textarea "x"
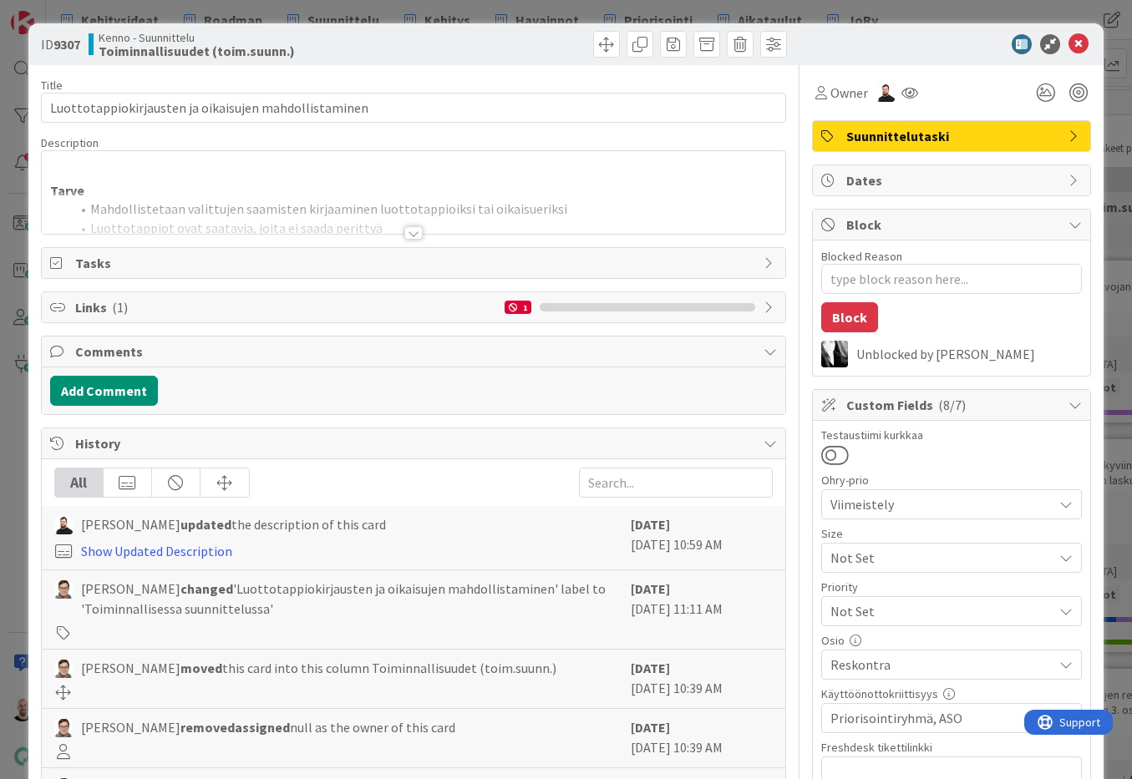
click at [418, 231] on div at bounding box center [413, 232] width 18 height 13
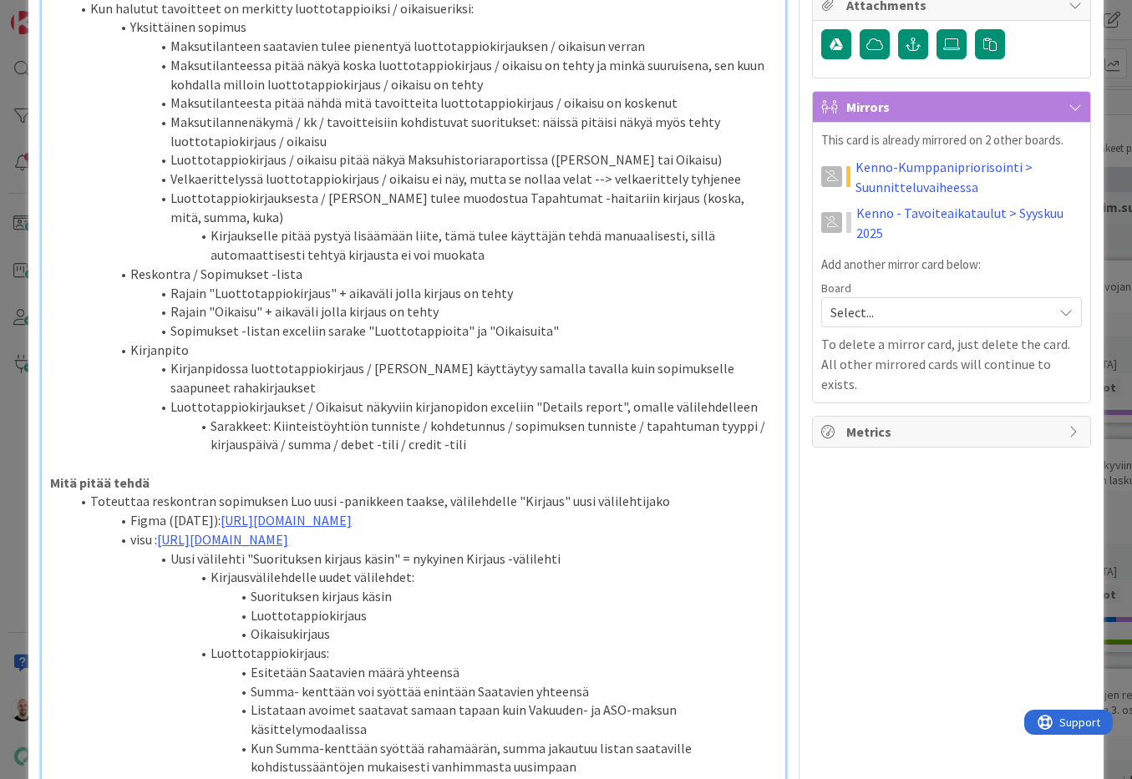
scroll to position [822, 0]
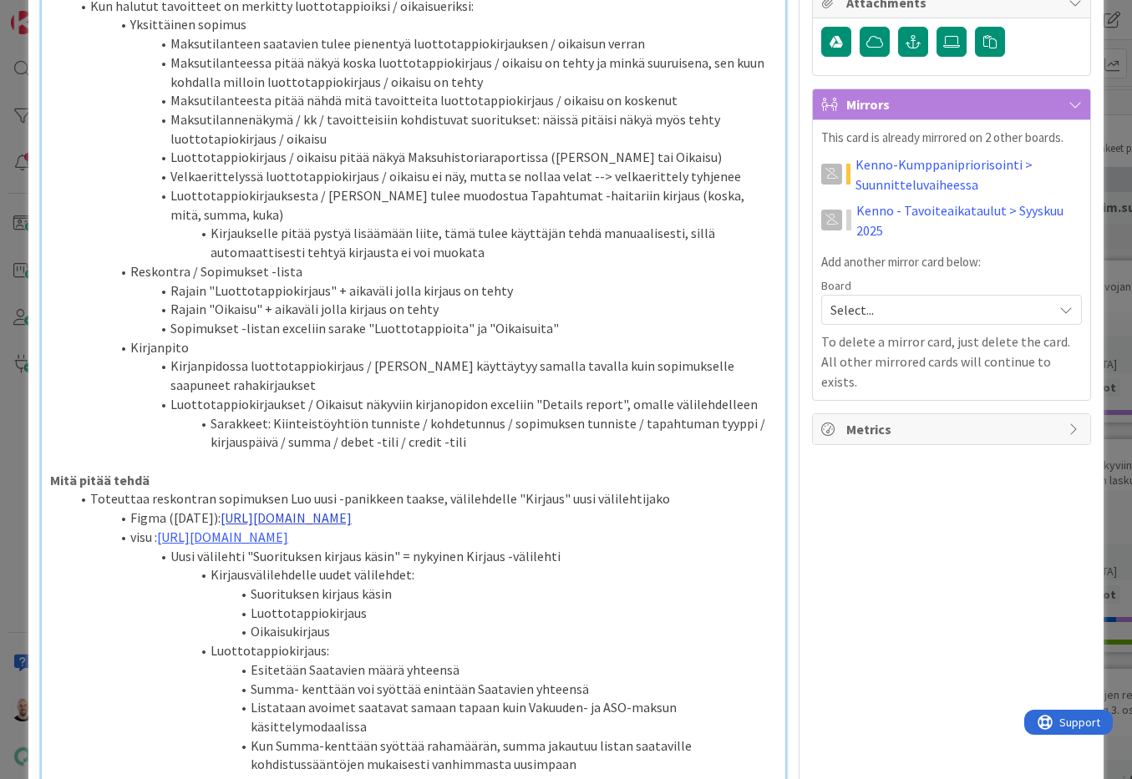
click at [269, 510] on link "[URL][DOMAIN_NAME]" at bounding box center [286, 518] width 131 height 17
click at [359, 550] on link "[URL][DOMAIN_NAME]" at bounding box center [384, 551] width 114 height 22
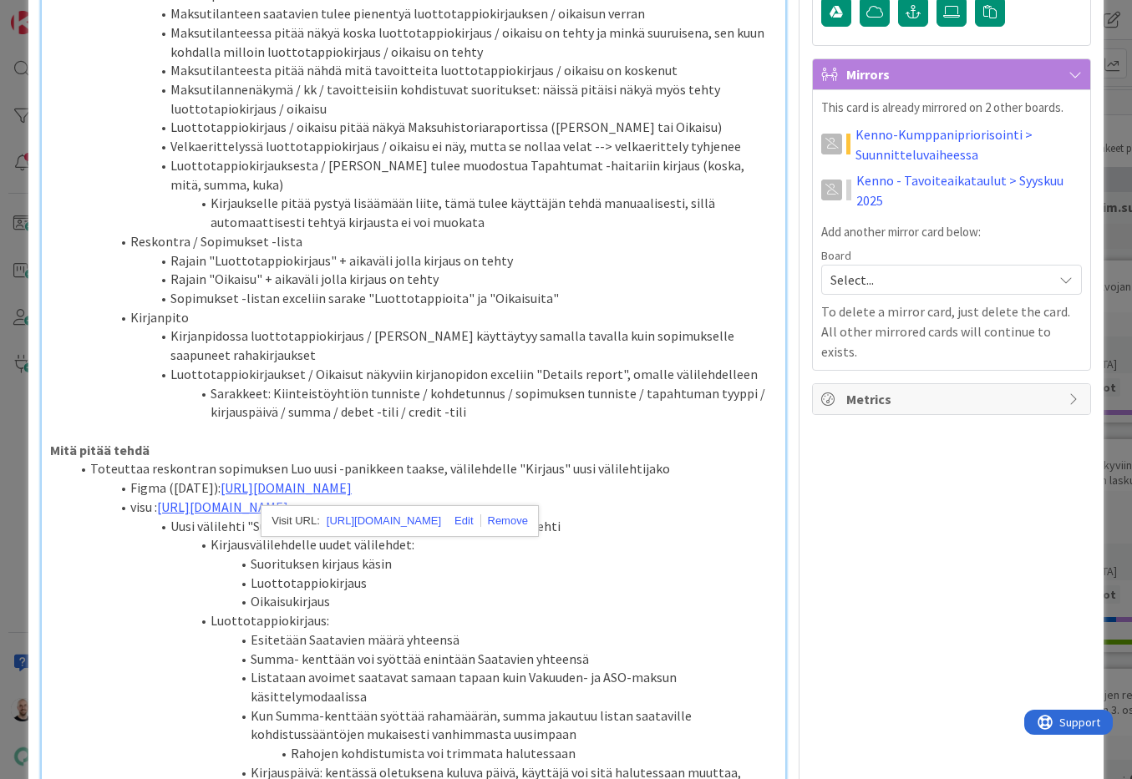
scroll to position [860, 0]
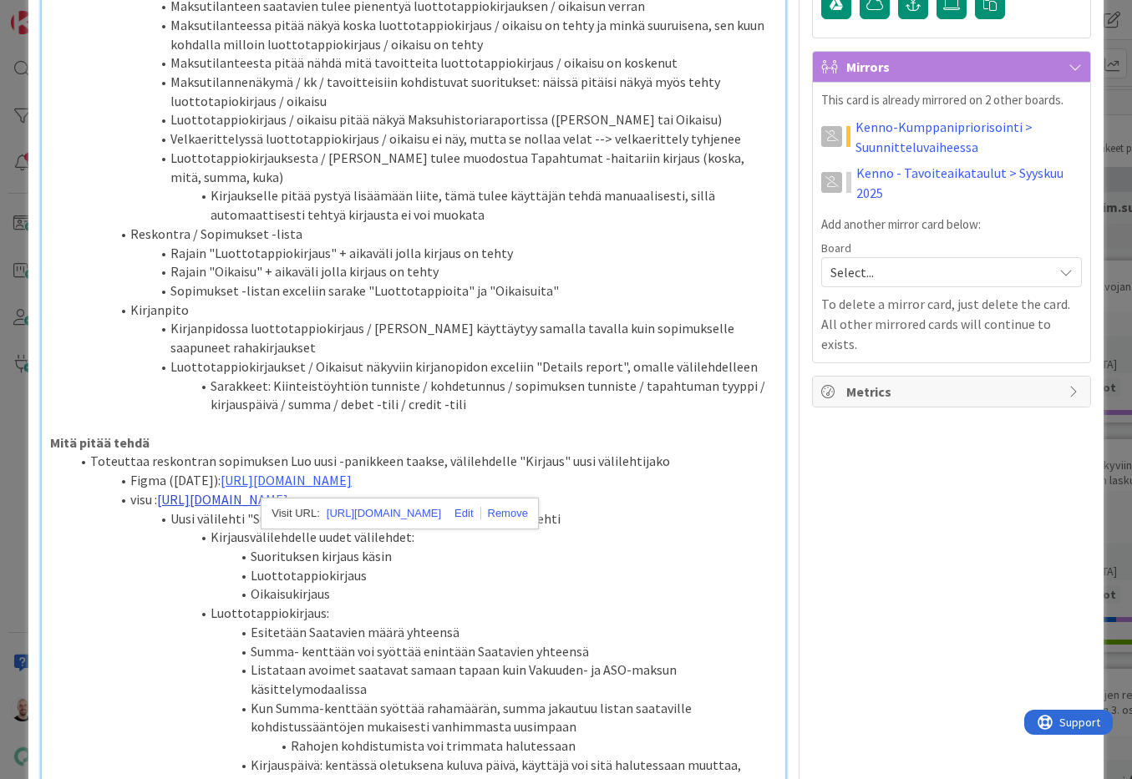
click at [201, 501] on link "[URL][DOMAIN_NAME]" at bounding box center [222, 499] width 131 height 17
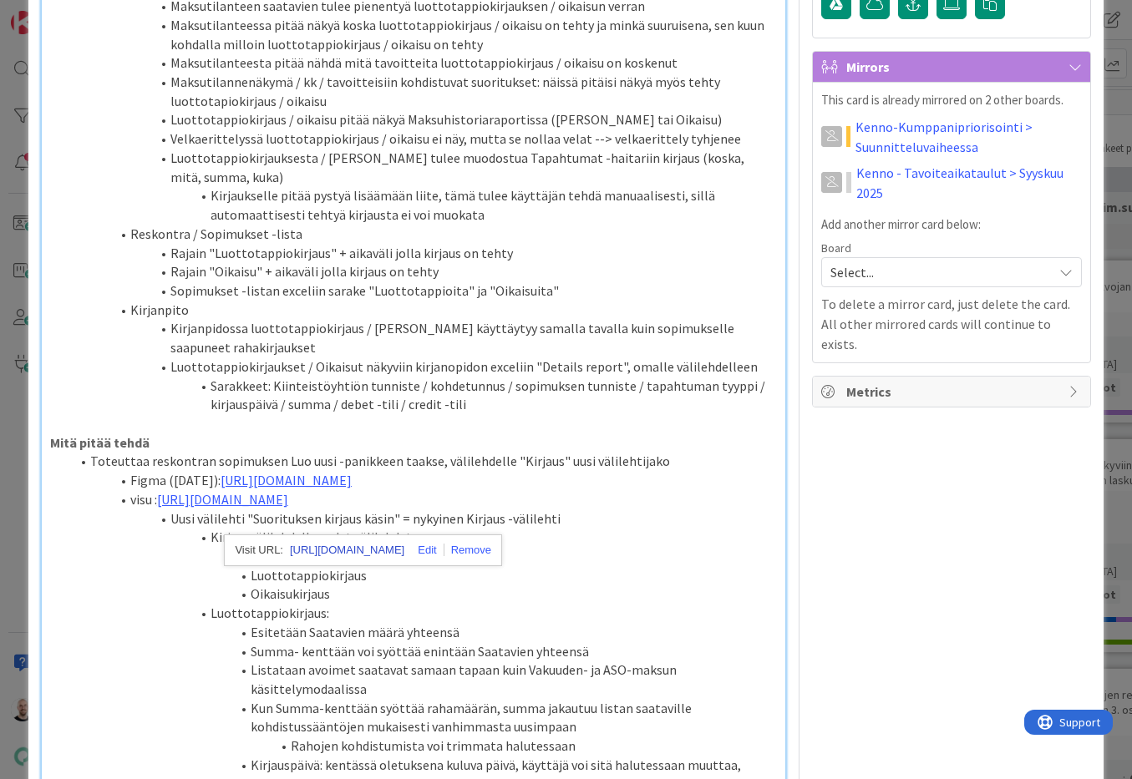
click at [326, 550] on link "[URL][DOMAIN_NAME]" at bounding box center [347, 551] width 114 height 22
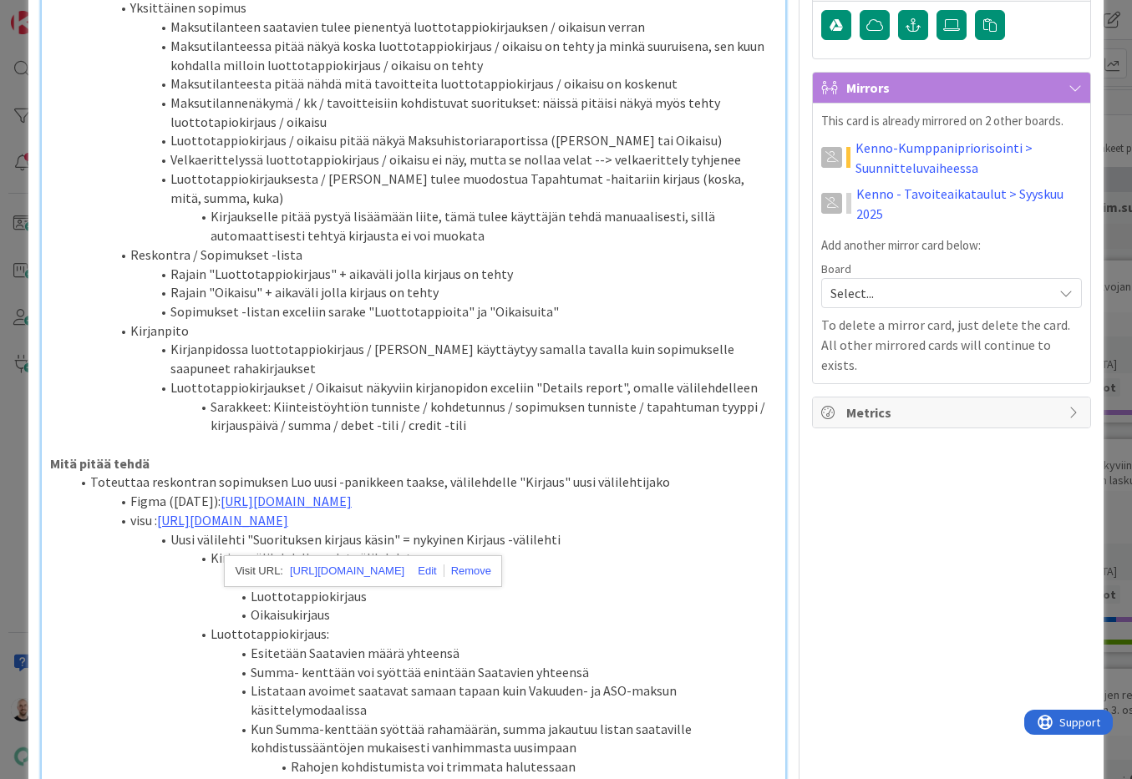
scroll to position [835, 0]
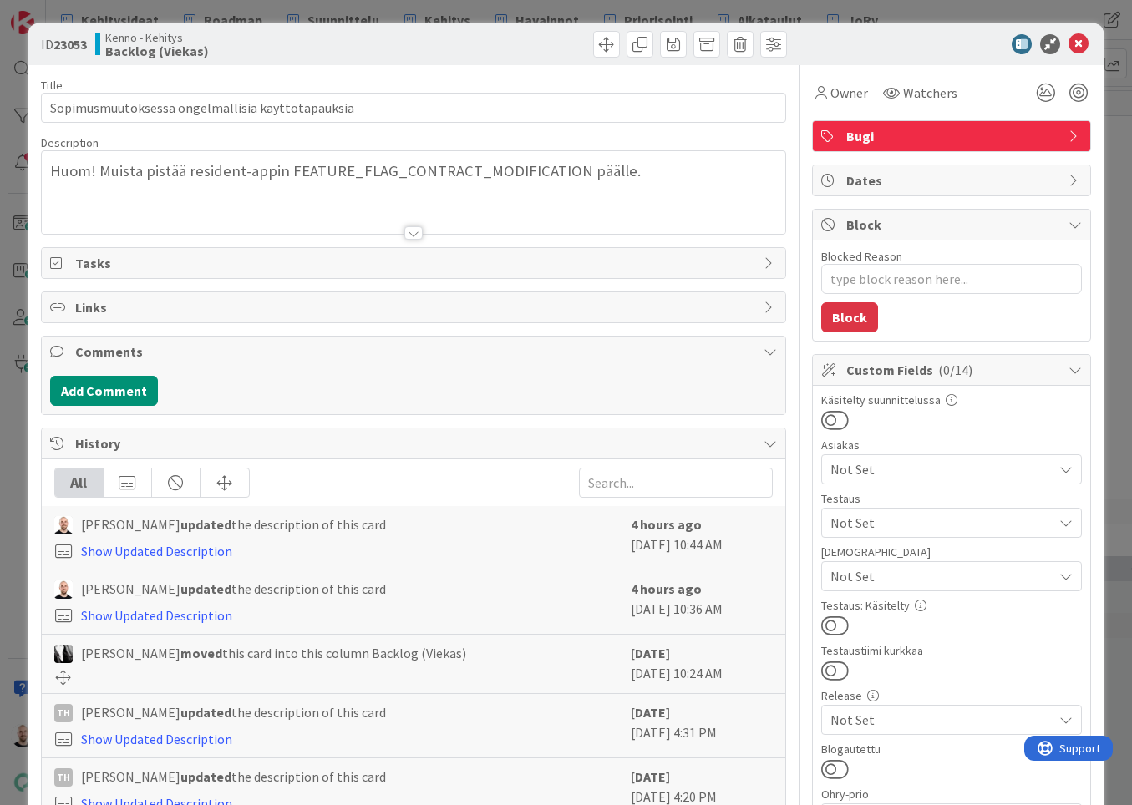
type textarea "x"
click at [414, 236] on div at bounding box center [413, 232] width 18 height 13
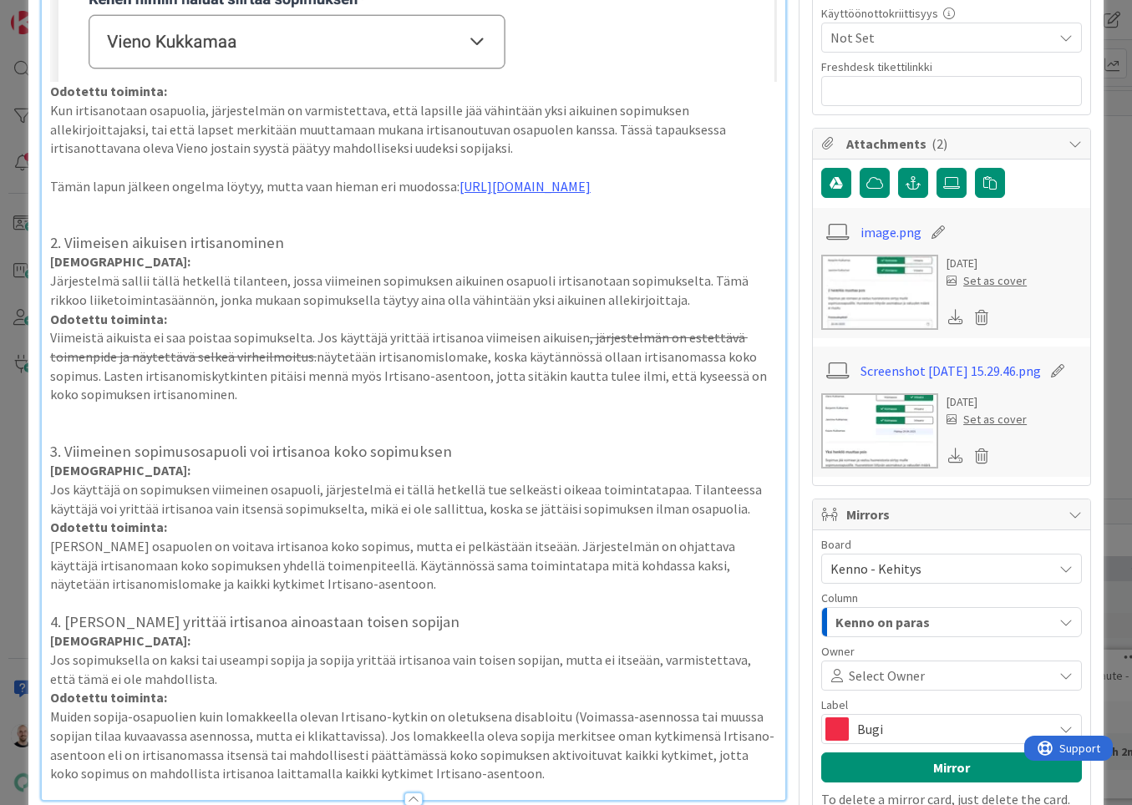
scroll to position [994, 0]
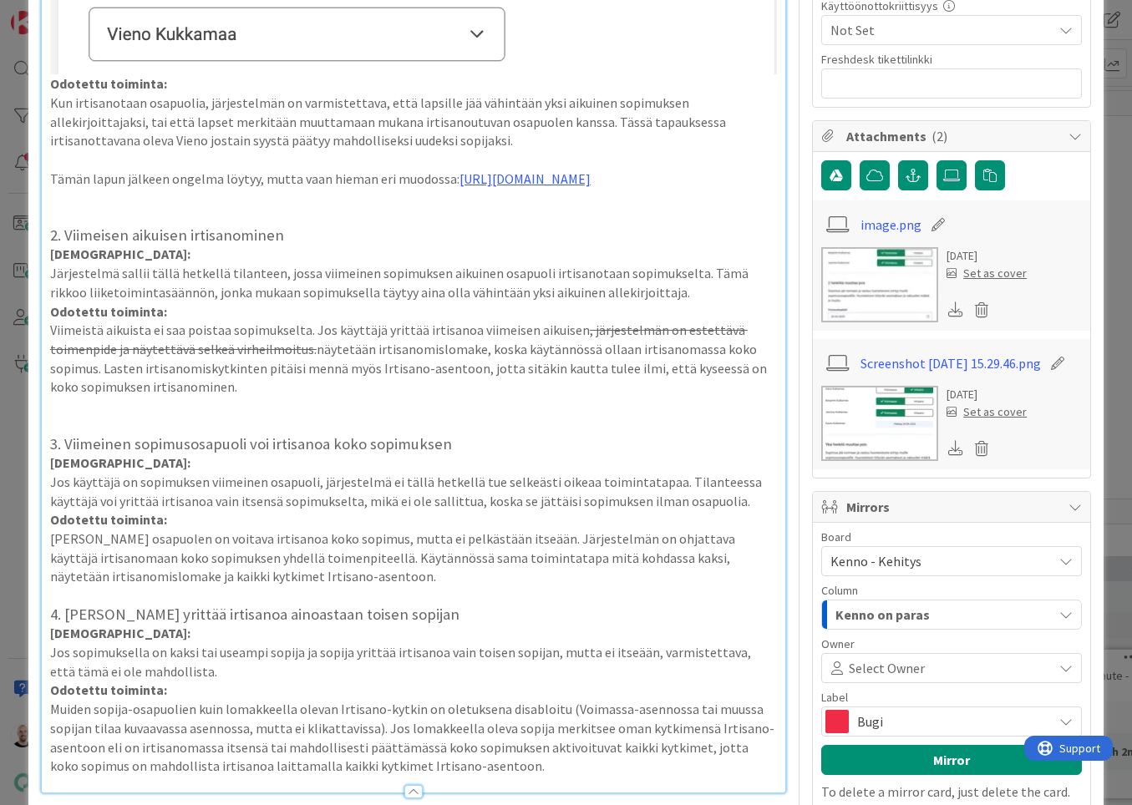
click at [226, 556] on p "Viimeisen osapuolen on voitava irtisanoa koko sopimus, mutta ei pelkästään itse…" at bounding box center [413, 558] width 727 height 57
click at [440, 545] on p "Viimeisen osapuolen on voitava irtisanoa koko sopimus, mutta ei pelkästään itse…" at bounding box center [413, 558] width 727 height 57
type textarea "x"
click at [354, 581] on p "Viimeisen osapuolen on voitava irtisanoa koko sopimus, mutta ei pelkästään itse…" at bounding box center [413, 558] width 727 height 57
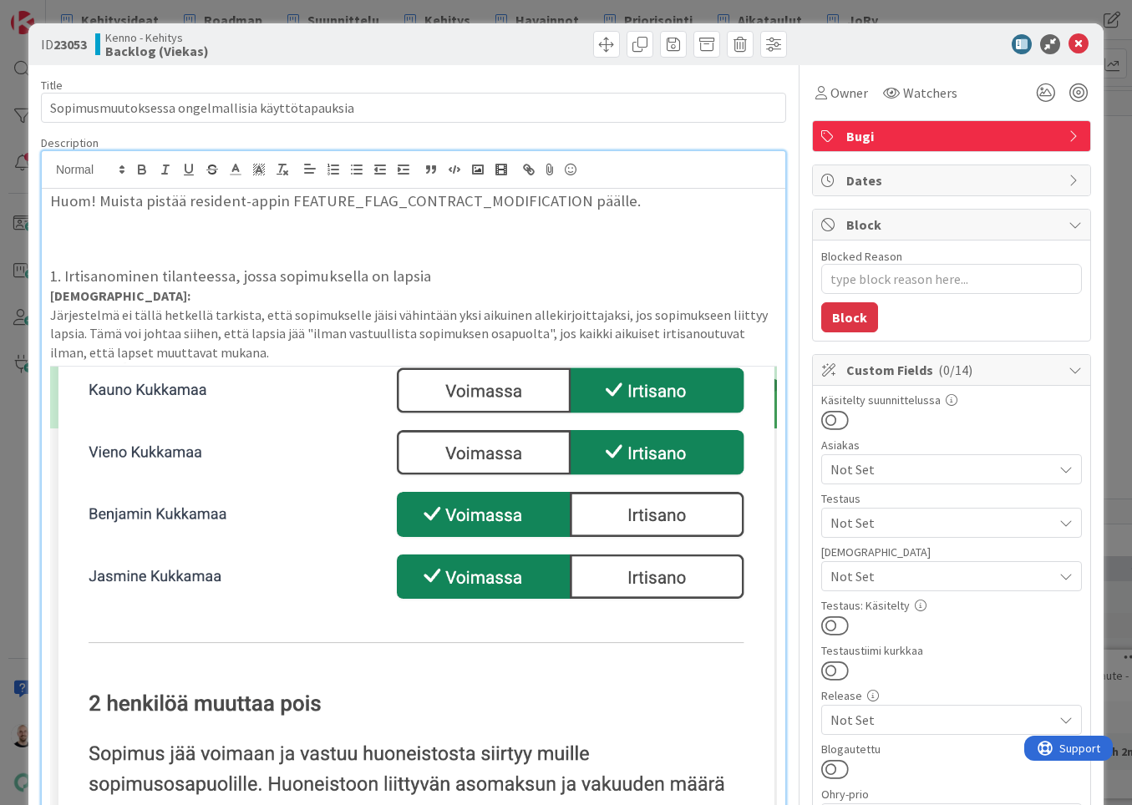
scroll to position [0, 0]
click at [880, 3] on div "ID 23053 Kenno - Kehitys Backlog (Viekas) Title 48 / 128 Sopimusmuutoksessa ong…" at bounding box center [566, 402] width 1132 height 805
